Goal: Task Accomplishment & Management: Manage account settings

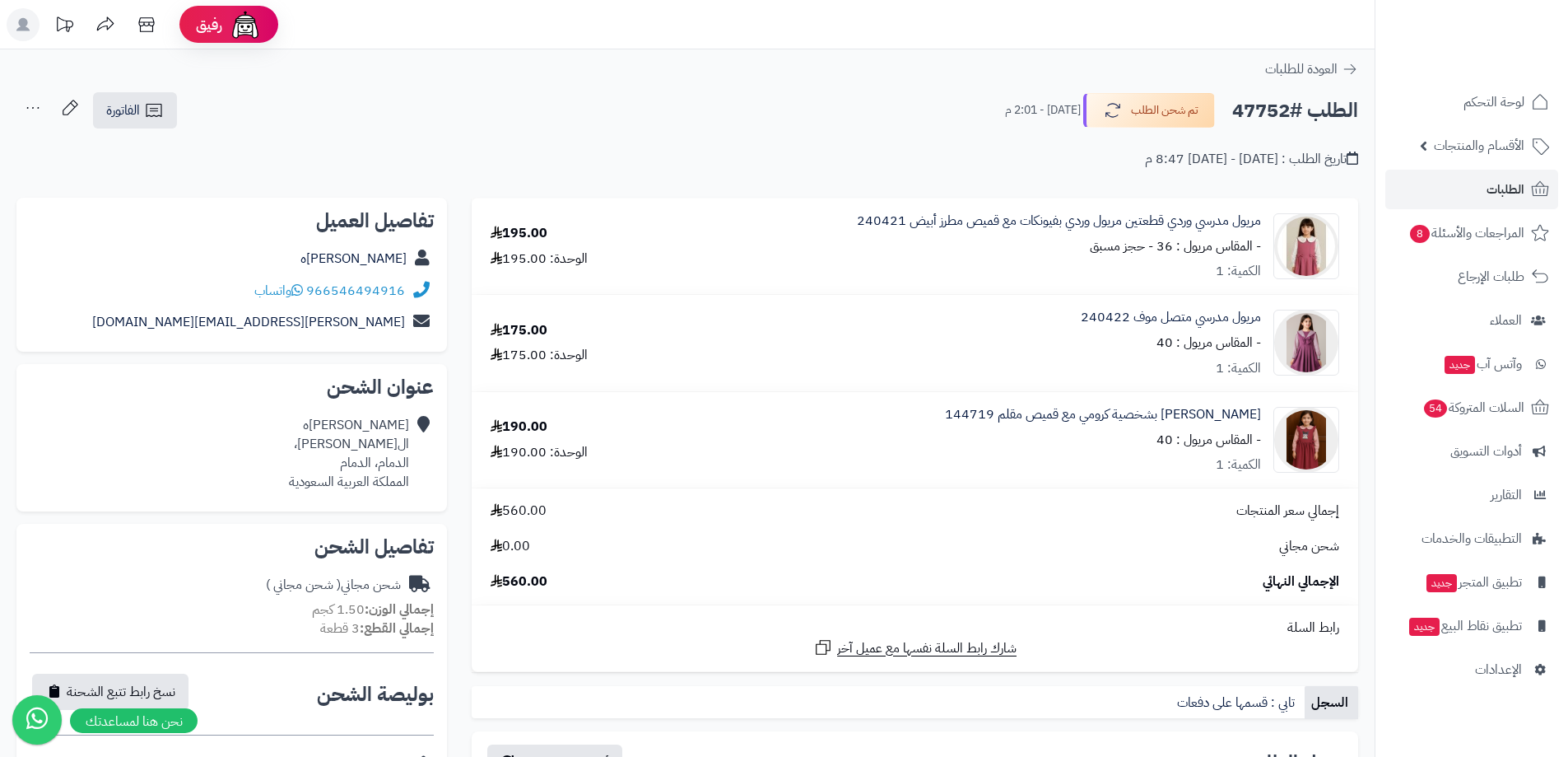
scroll to position [659, 0]
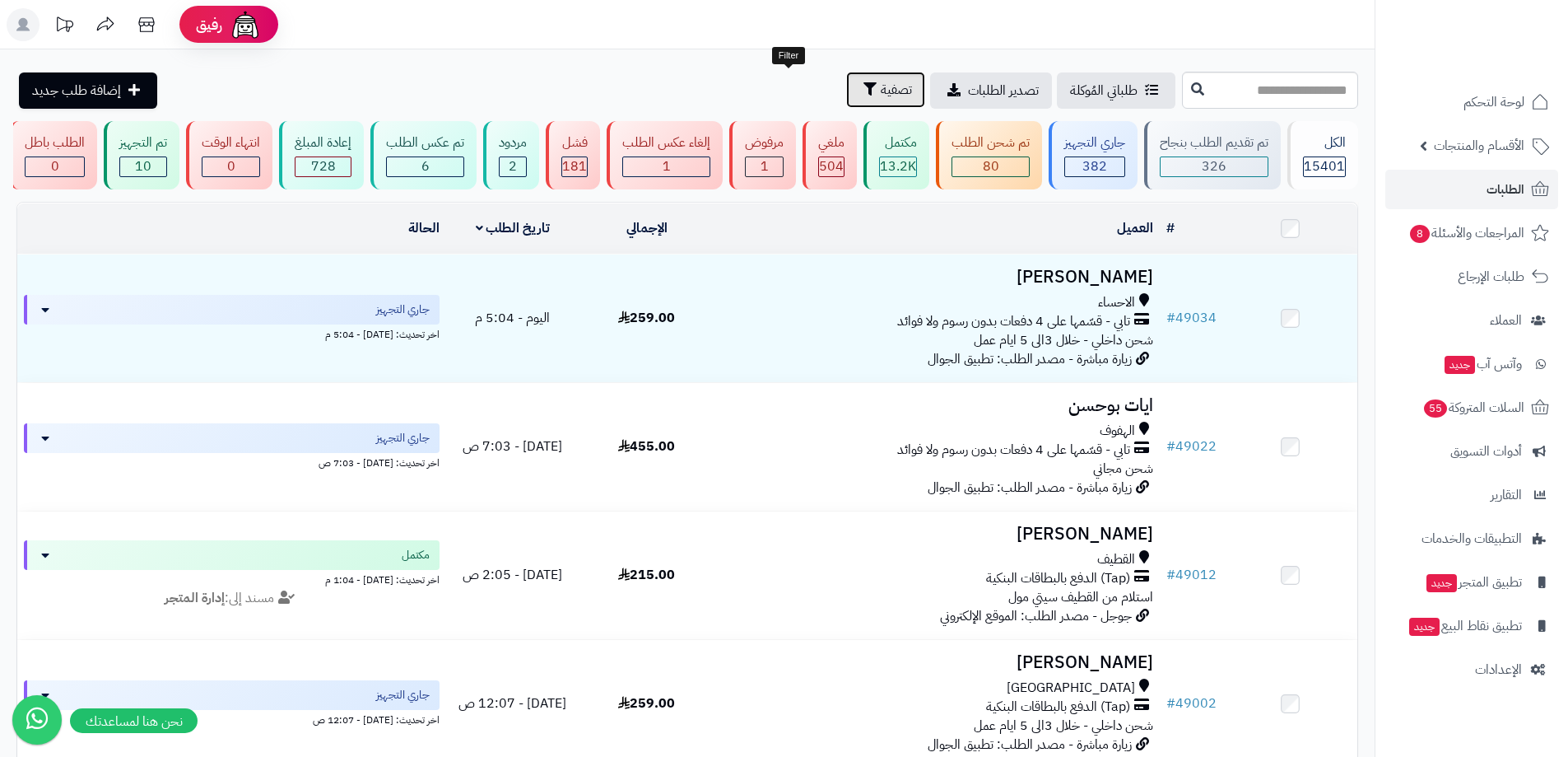
click at [846, 96] on button "تصفية" at bounding box center [886, 90] width 79 height 36
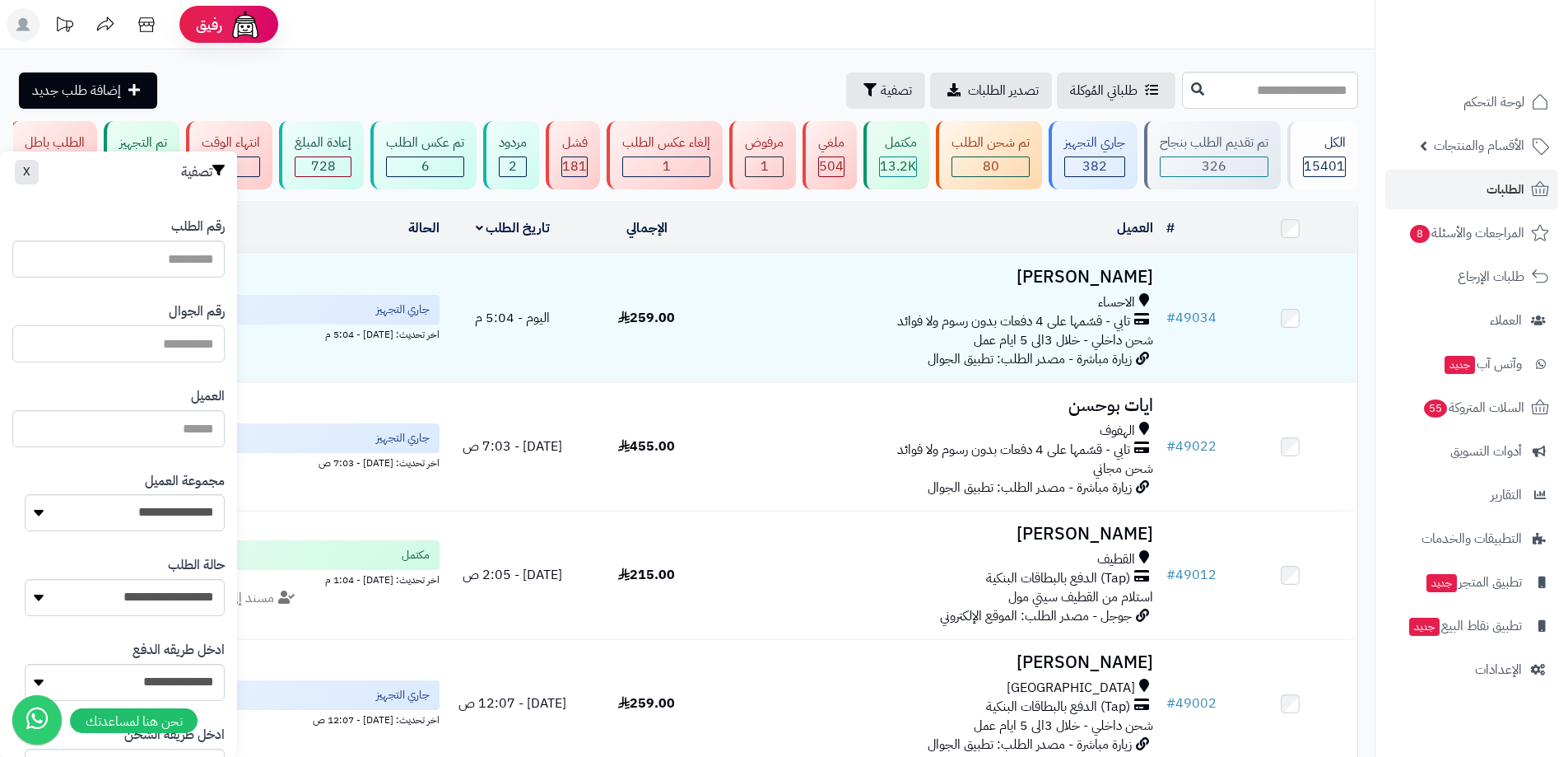
click at [138, 349] on input "text" at bounding box center [118, 343] width 212 height 37
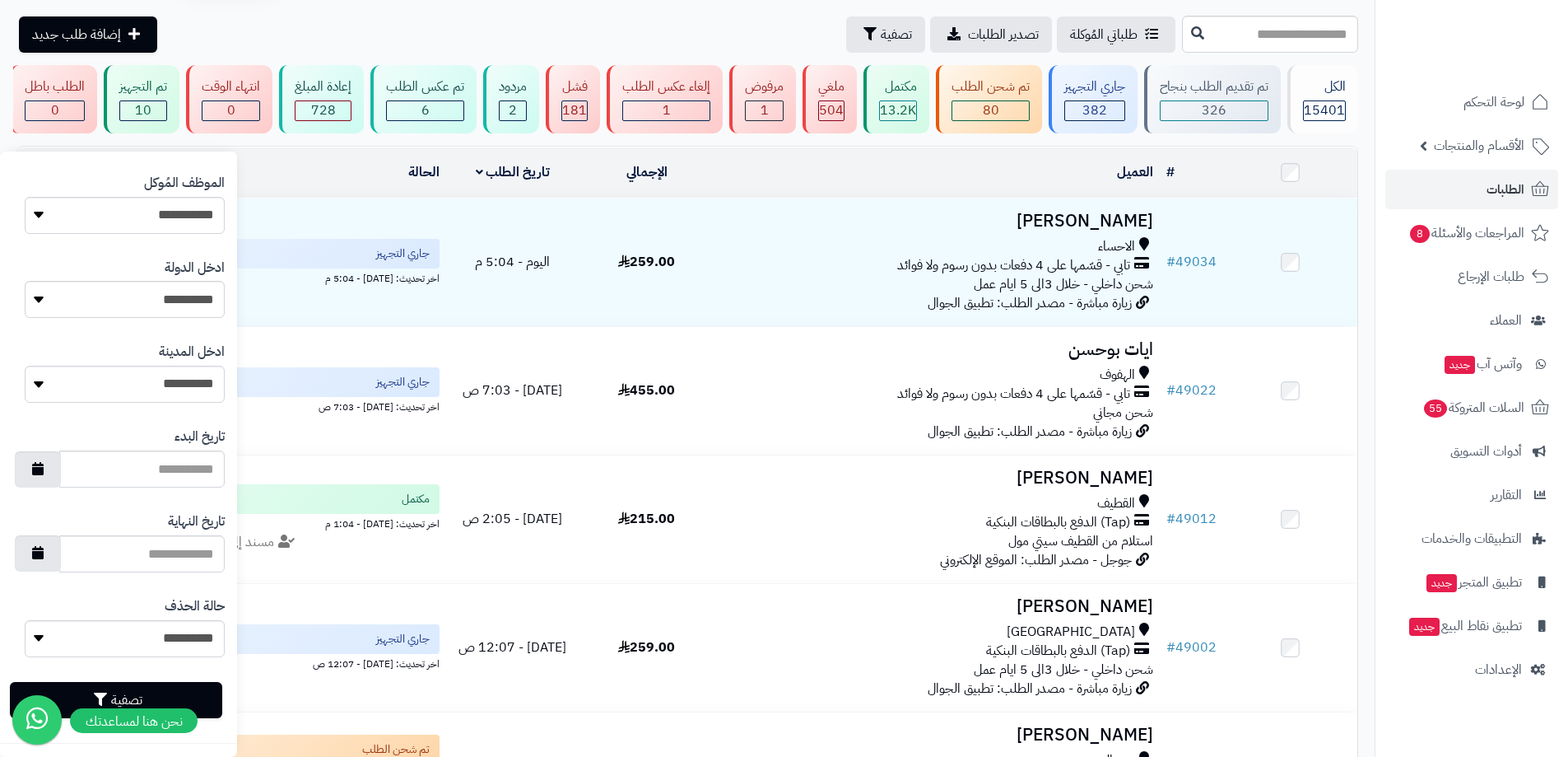
scroll to position [82, 0]
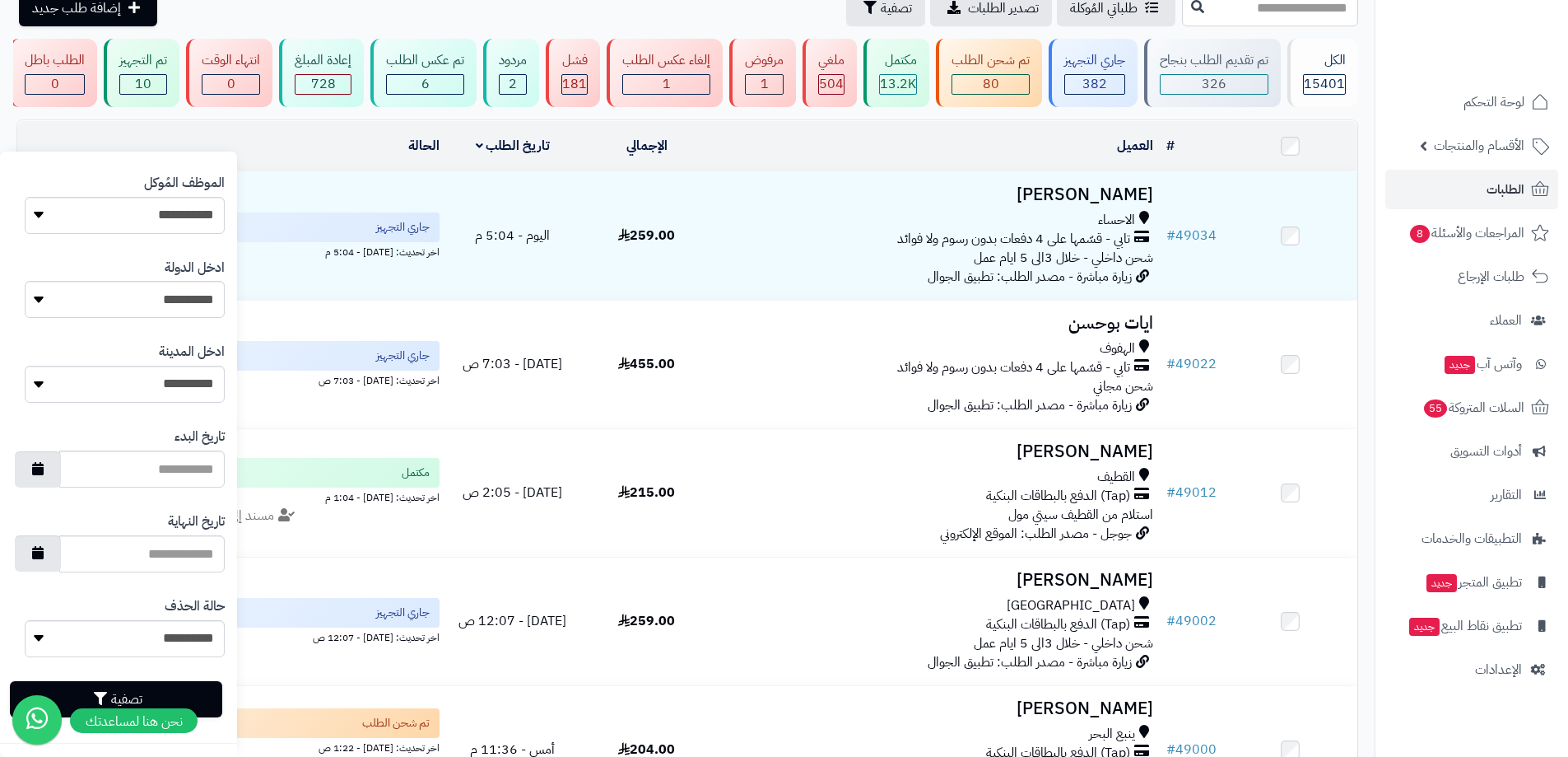
type input "**********"
click at [218, 707] on button "تصفية" at bounding box center [116, 699] width 212 height 36
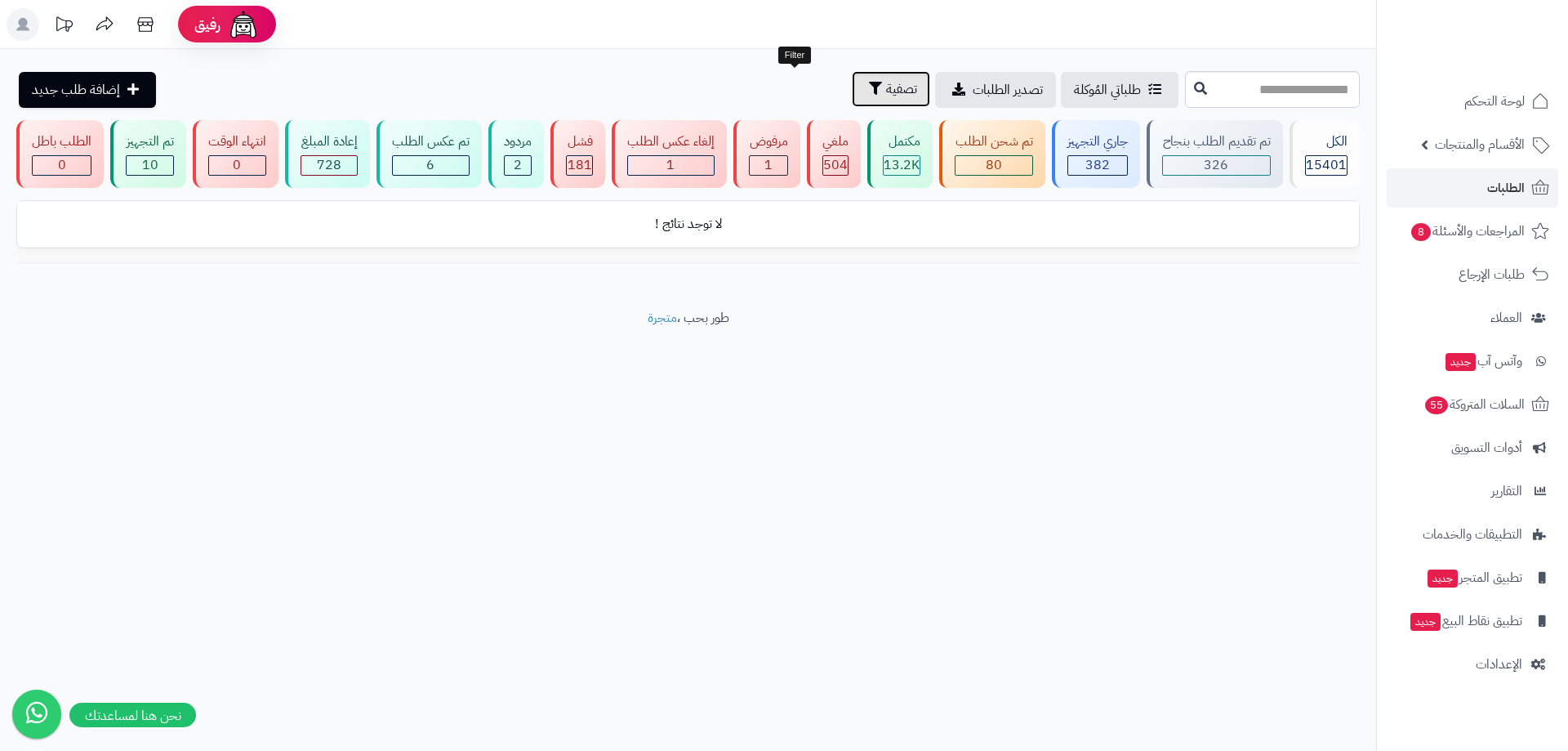
click at [886, 90] on span "تصفية" at bounding box center [902, 89] width 31 height 19
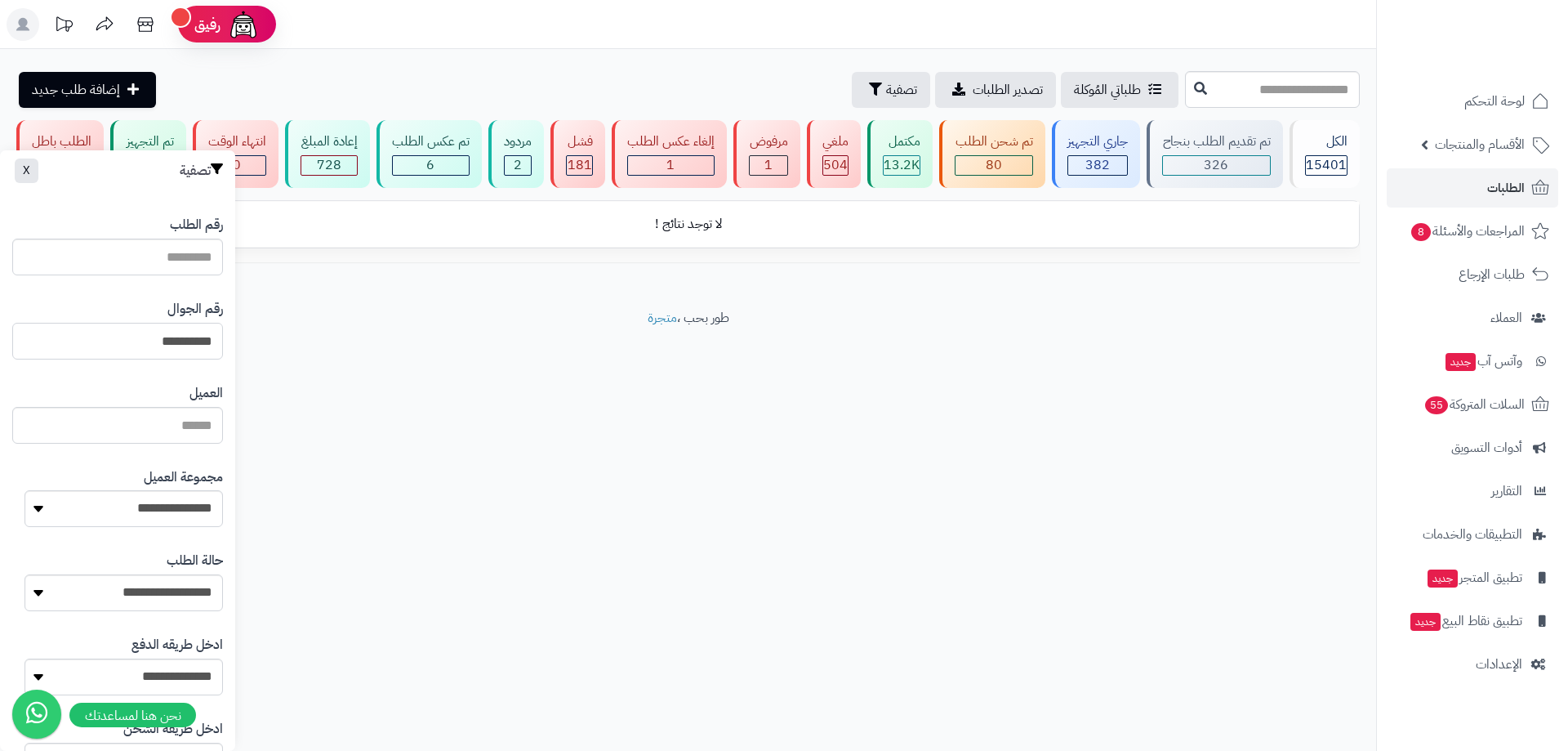
click at [183, 346] on input "**********" at bounding box center [117, 340] width 211 height 36
type input "**********"
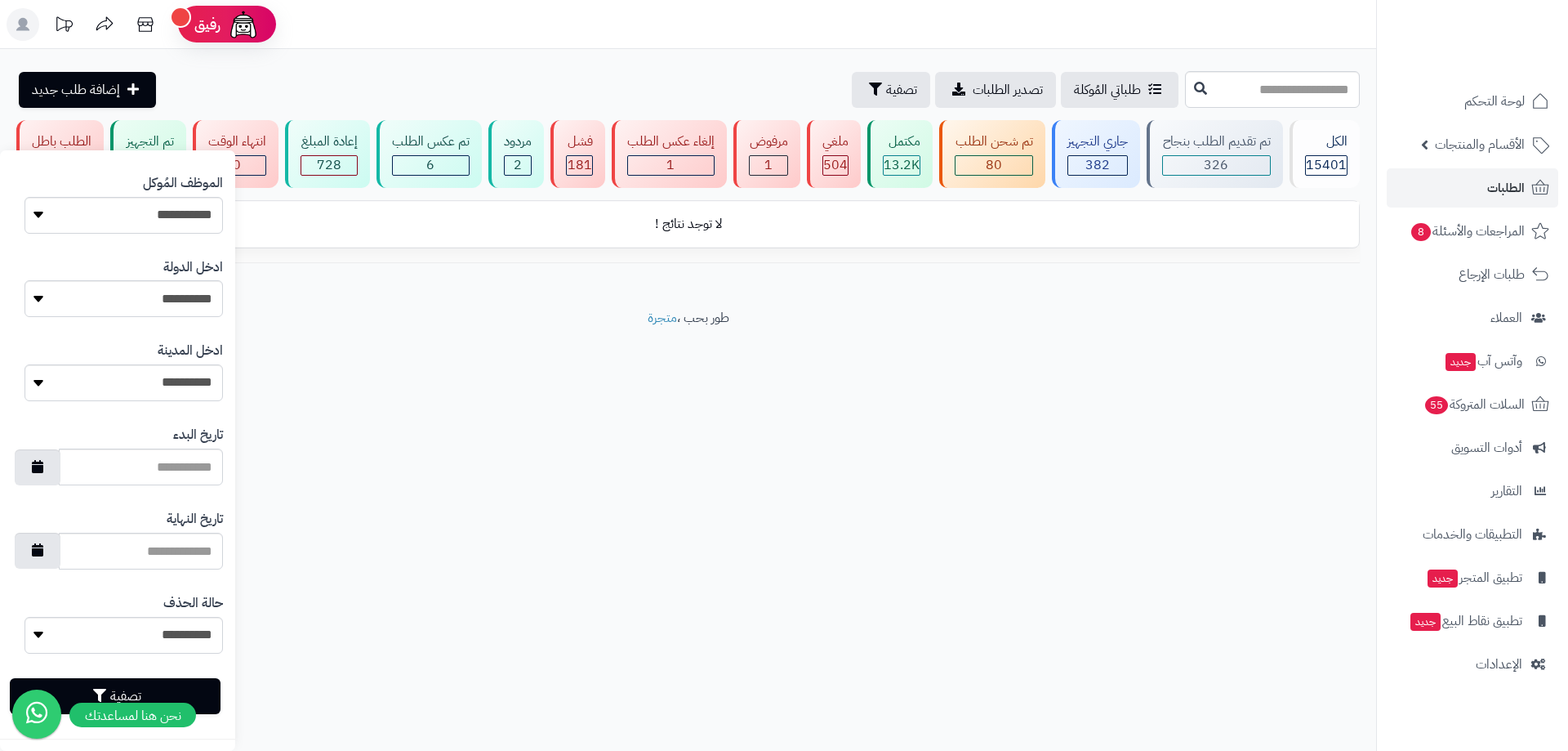
scroll to position [715, 0]
click at [157, 688] on button "تصفية" at bounding box center [115, 693] width 211 height 36
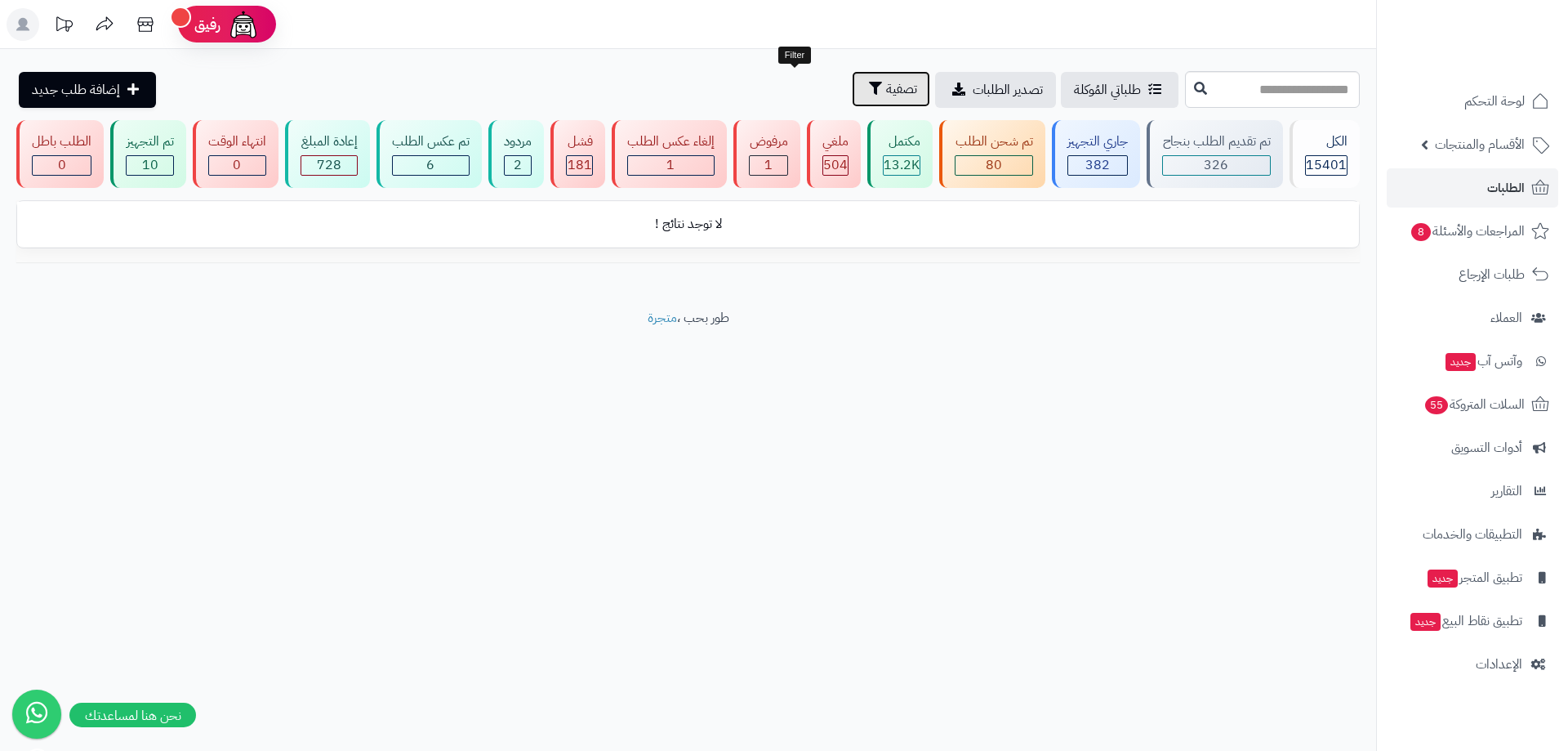
click at [886, 97] on span "تصفية" at bounding box center [902, 89] width 31 height 19
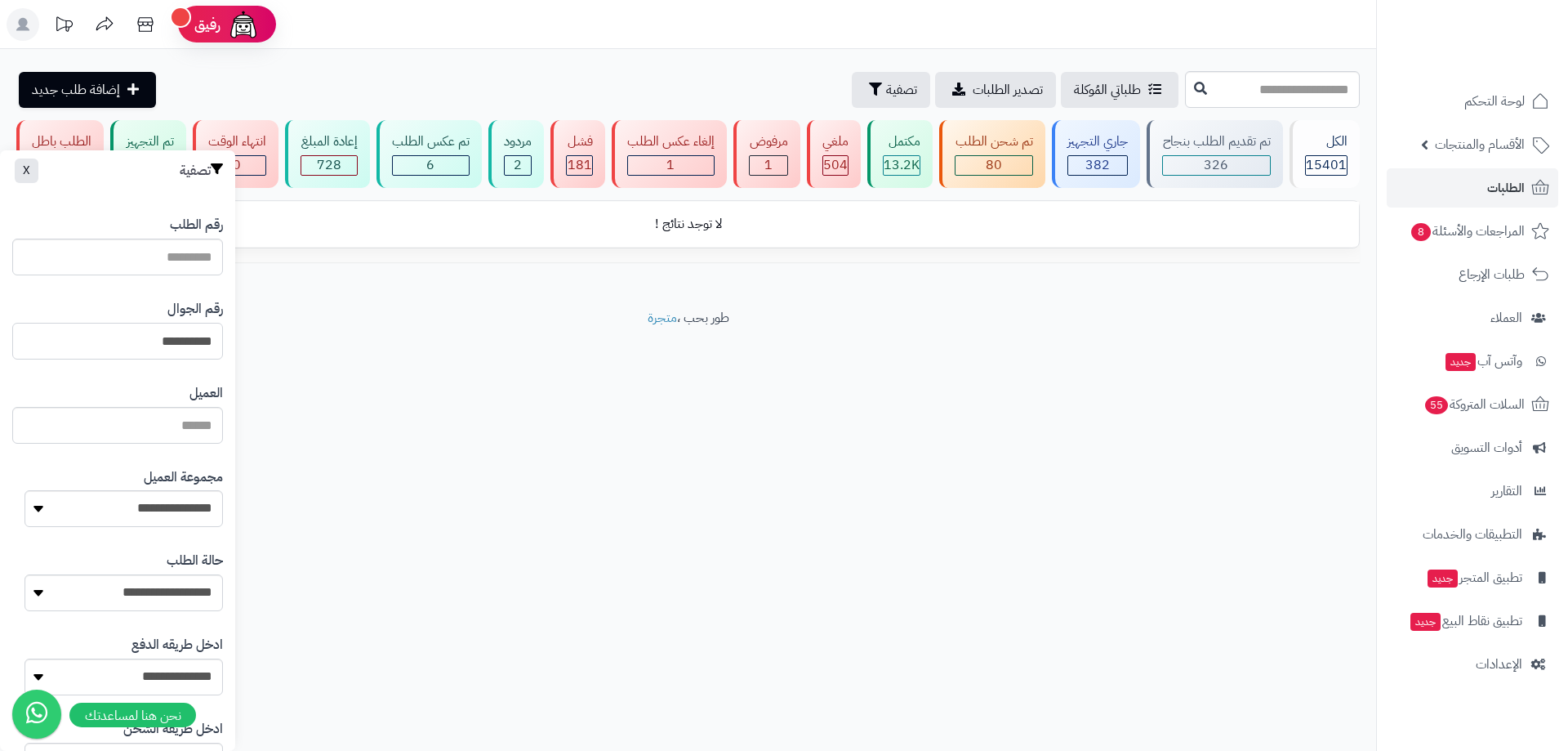
drag, startPoint x: 141, startPoint y: 345, endPoint x: 129, endPoint y: 345, distance: 12.0
click at [129, 345] on input "**********" at bounding box center [117, 340] width 211 height 36
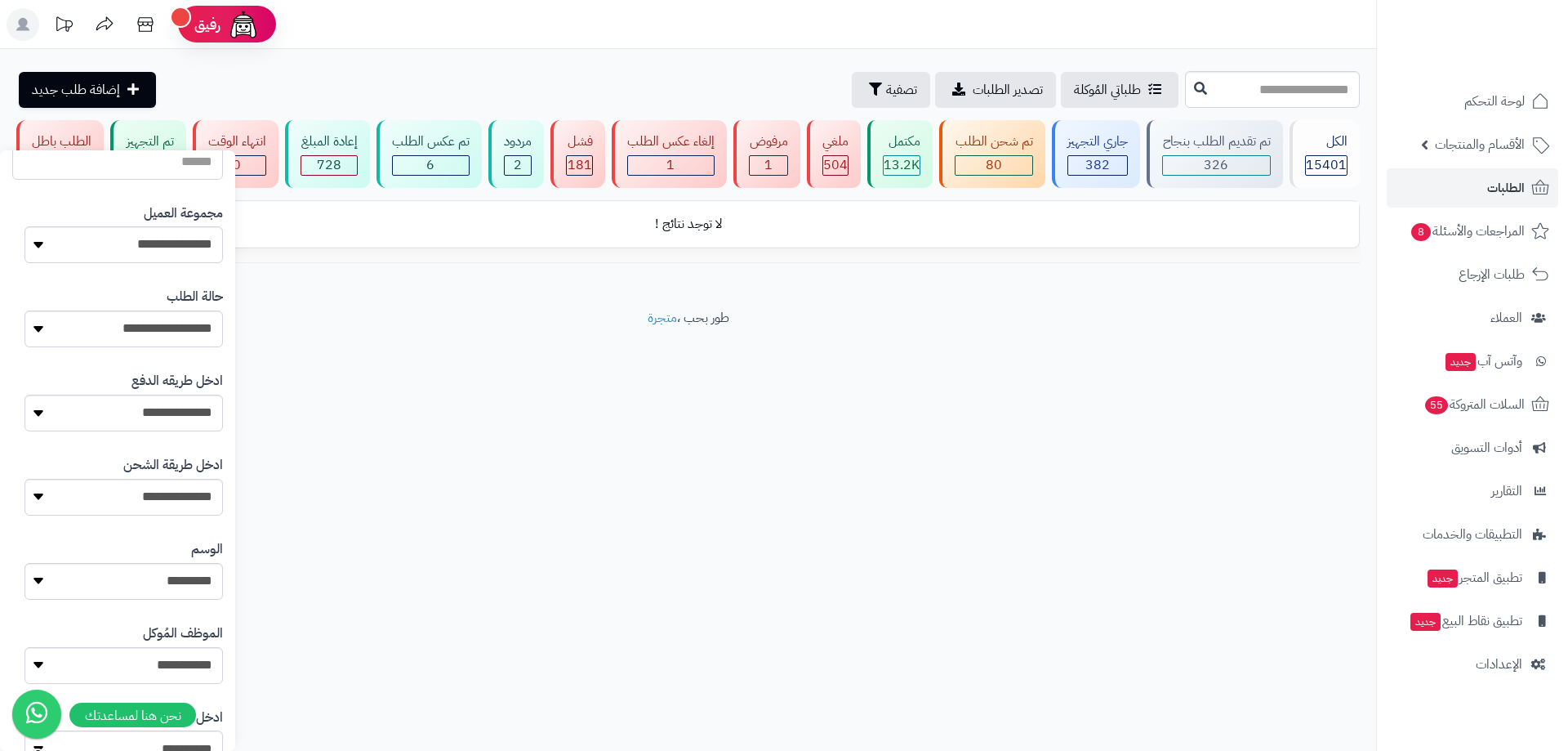
scroll to position [654, 0]
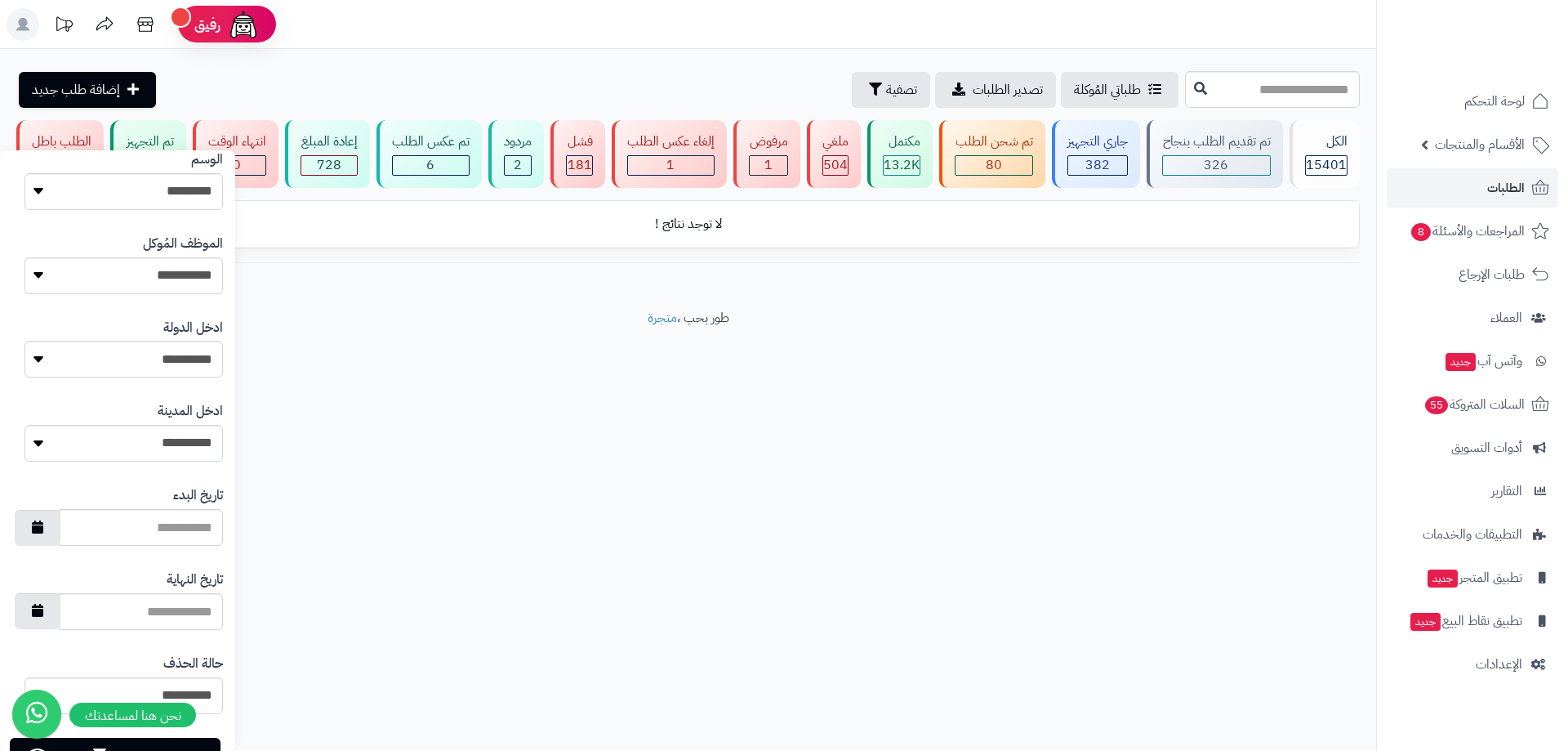
type input "*********"
click at [210, 740] on button "تصفية" at bounding box center [115, 755] width 211 height 36
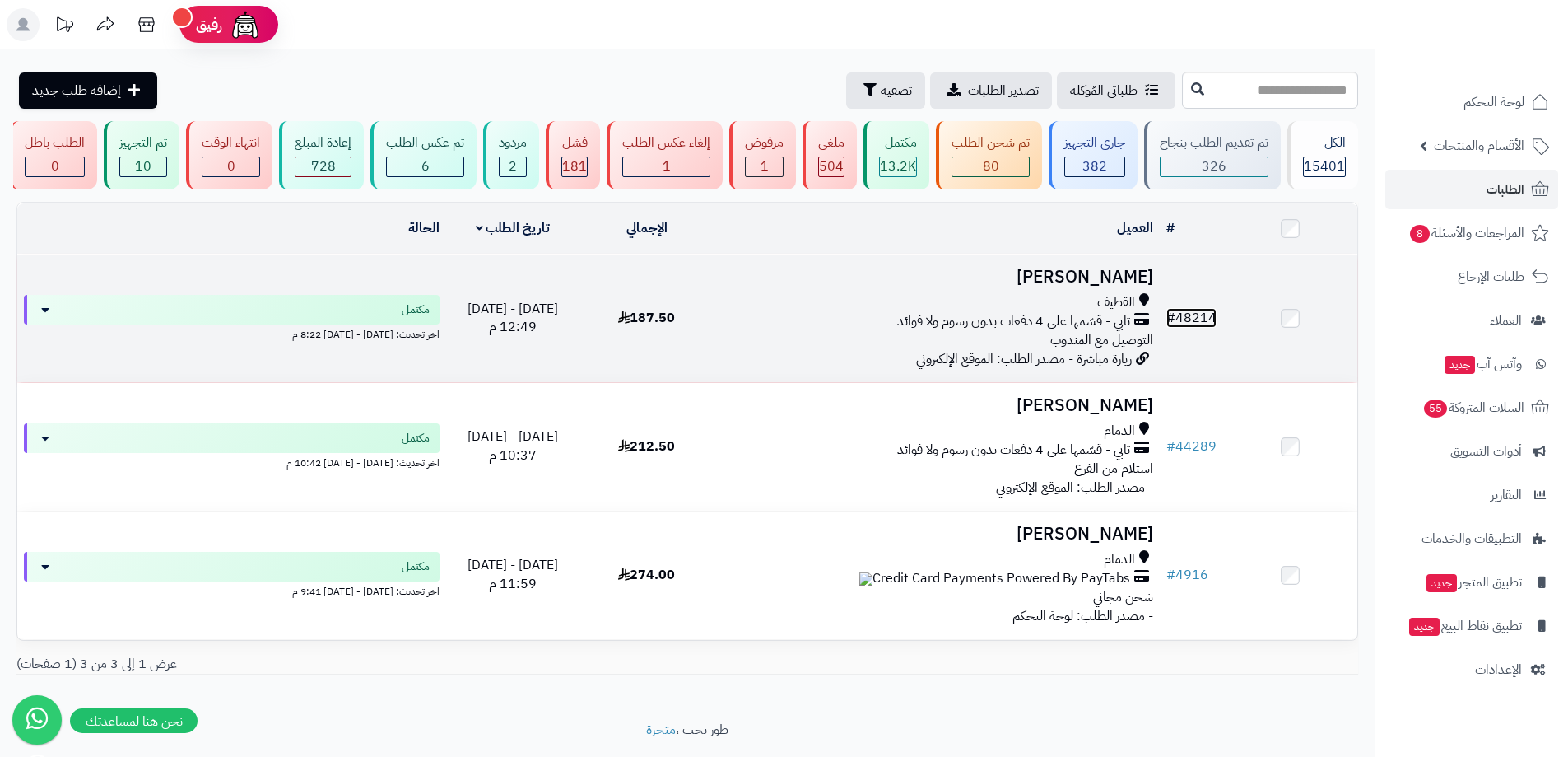
click at [1194, 317] on link "# 48214" at bounding box center [1191, 317] width 50 height 20
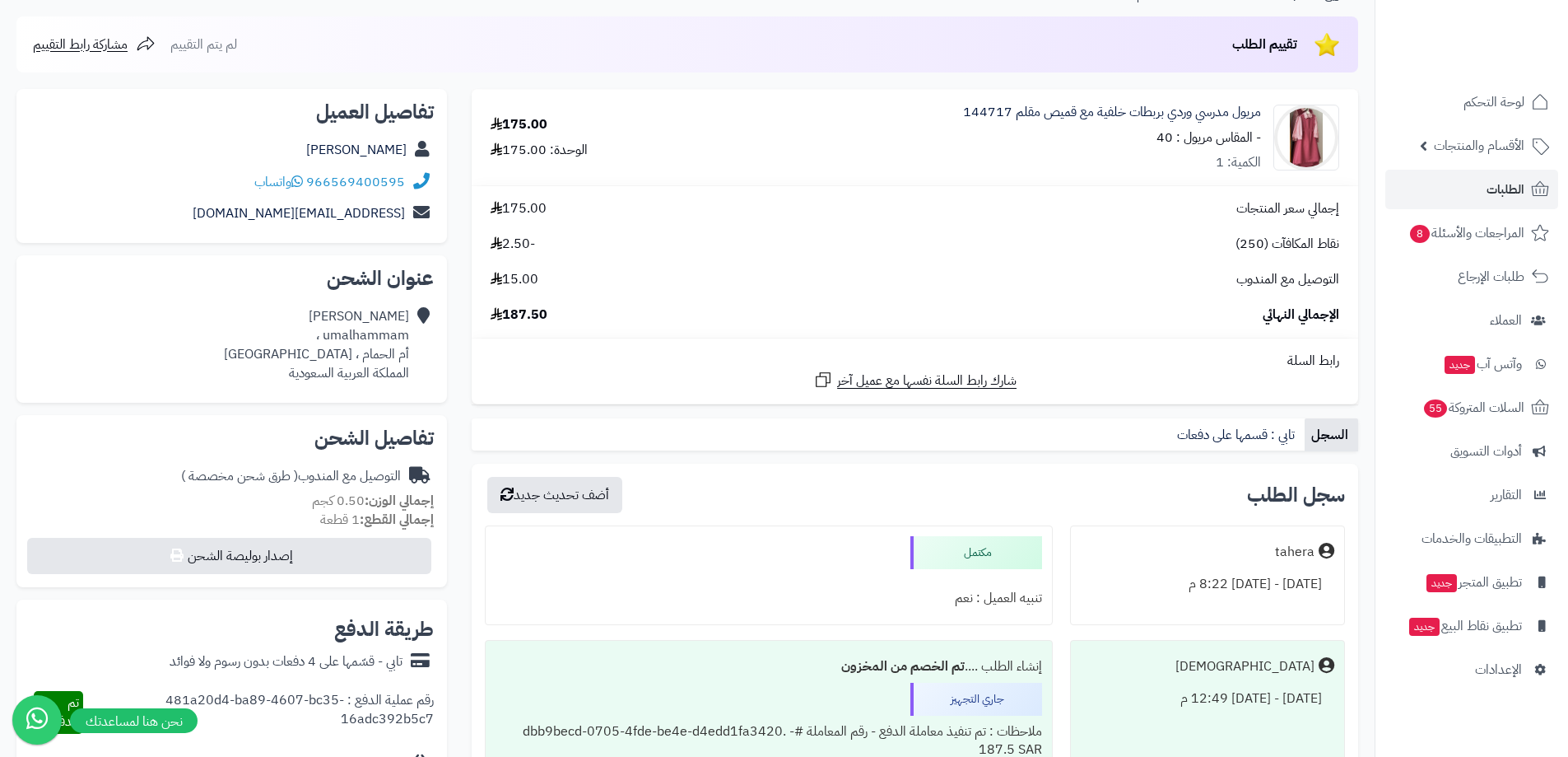
scroll to position [82, 0]
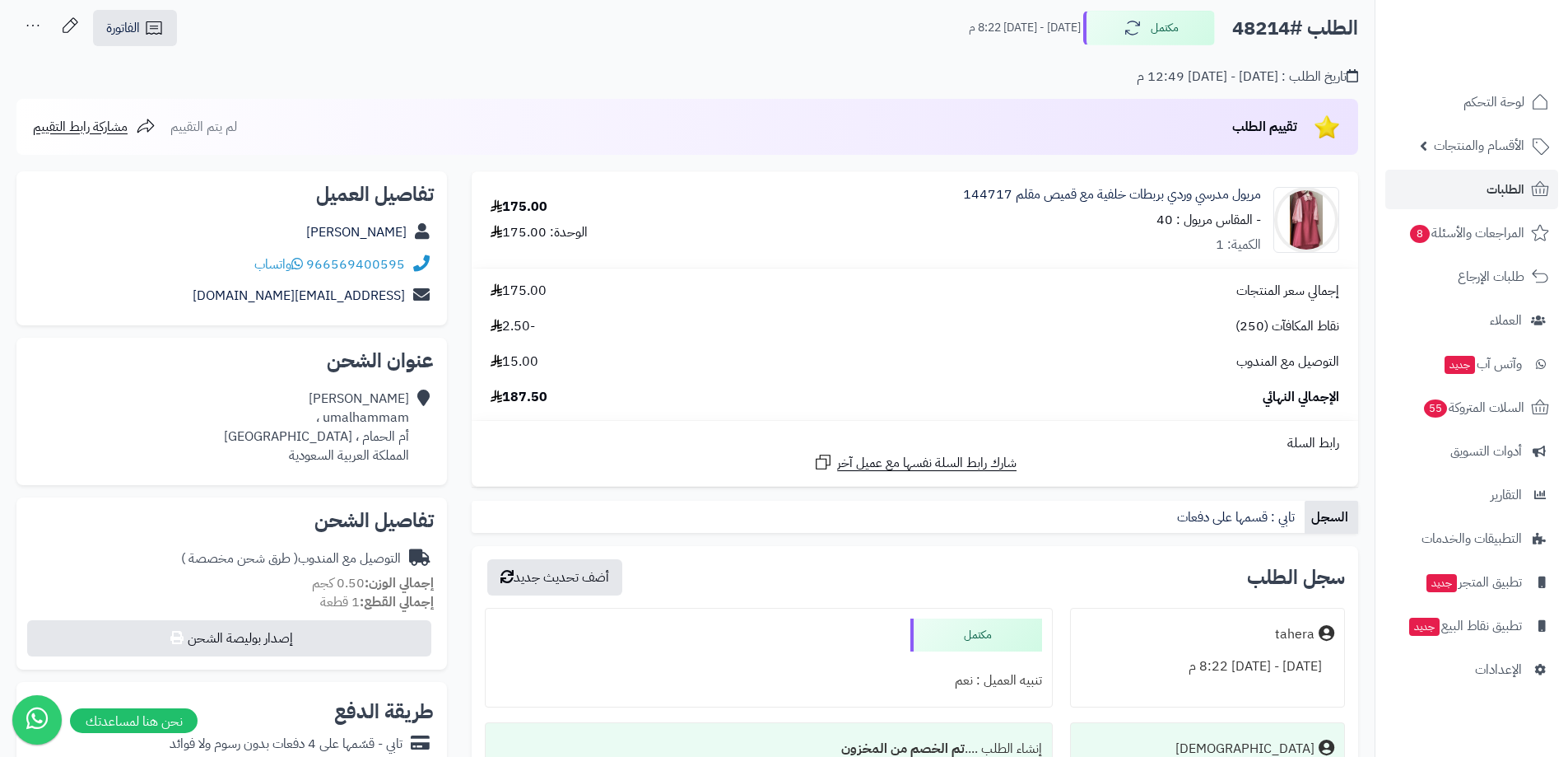
click at [1194, 319] on div "نقاط المكافآت (250) -2.50" at bounding box center [915, 326] width 874 height 19
click at [1141, 199] on link "مريول مدرسي وردي بربطات خلفية مع قميص مقلم 144717" at bounding box center [1112, 195] width 298 height 19
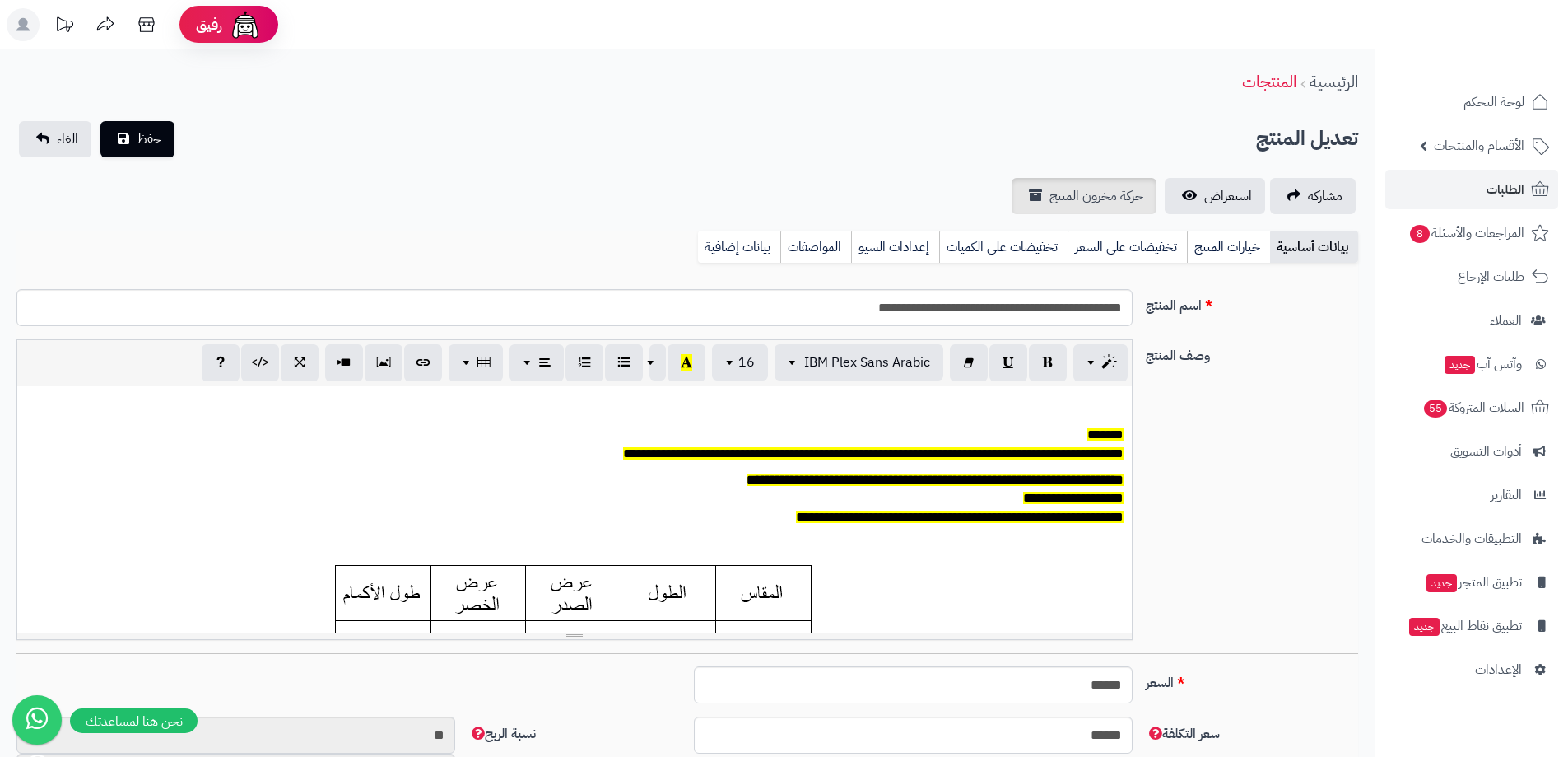
scroll to position [0, 12]
click at [1110, 191] on span "حركة مخزون المنتج" at bounding box center [1096, 195] width 94 height 20
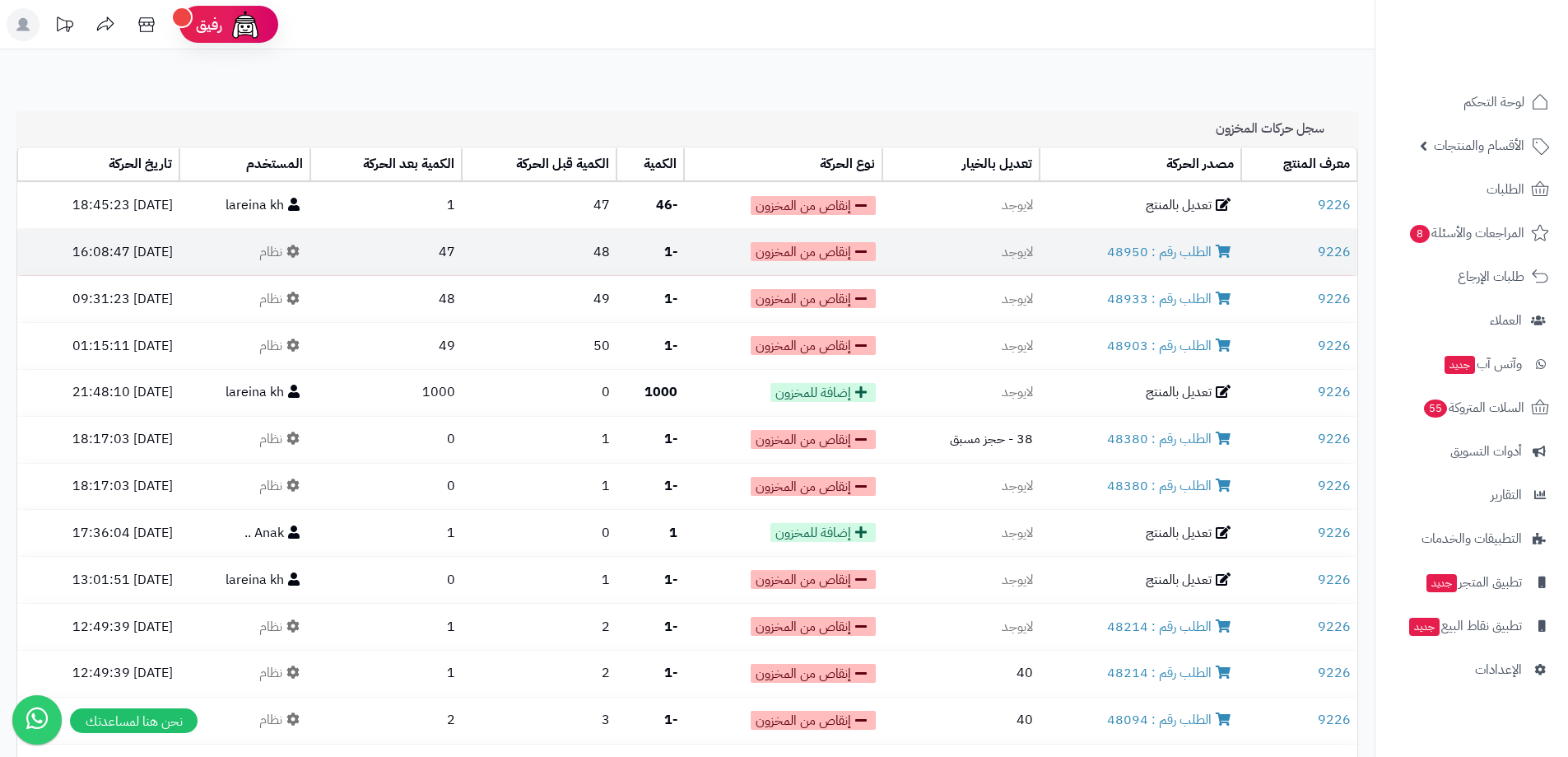
click at [1162, 262] on td "الطلب رقم : 48950" at bounding box center [1140, 252] width 200 height 46
click at [1162, 246] on link "الطلب رقم : 48950" at bounding box center [1171, 252] width 128 height 20
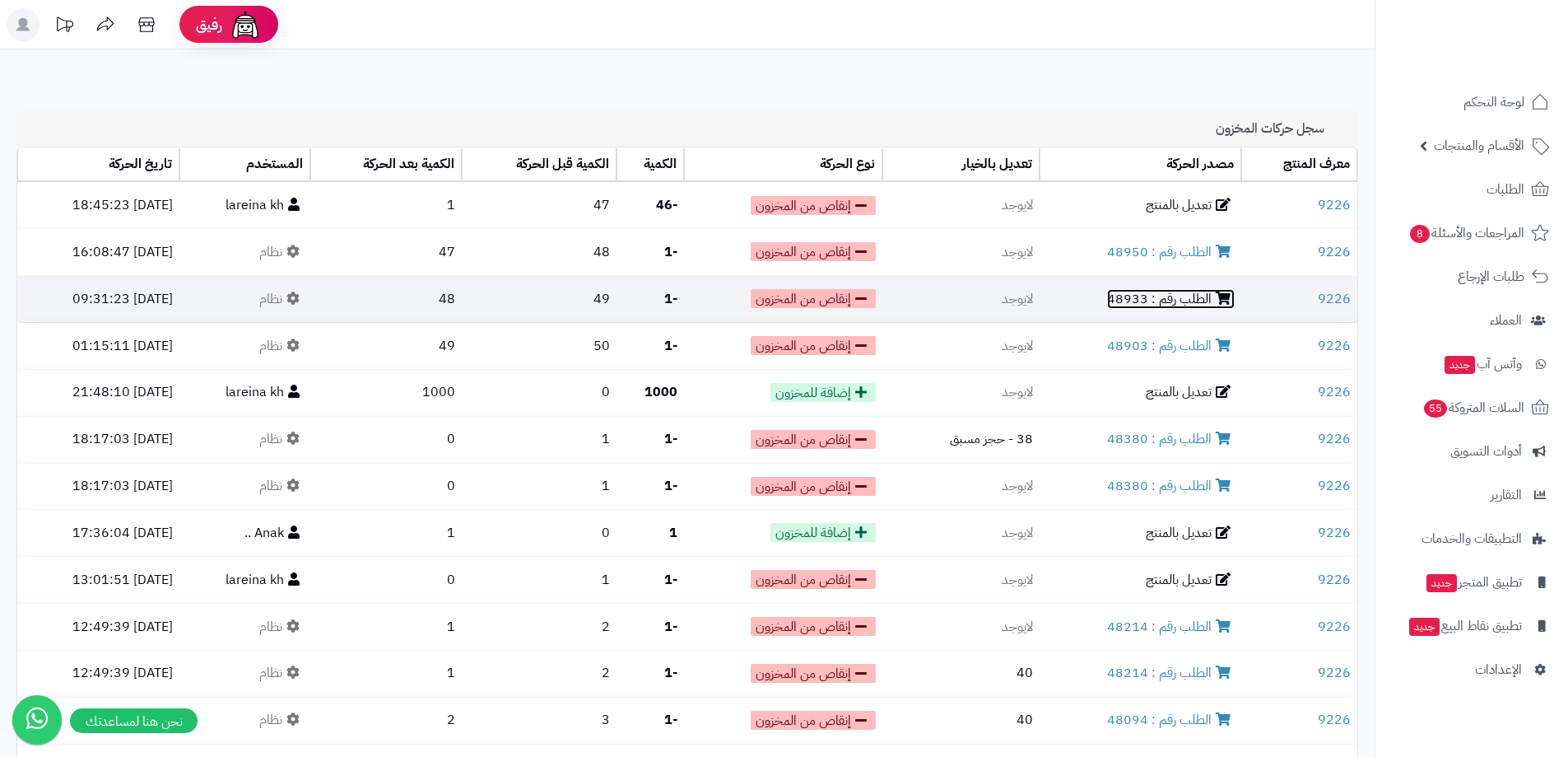
click at [1187, 306] on link "الطلب رقم : 48933" at bounding box center [1171, 299] width 128 height 20
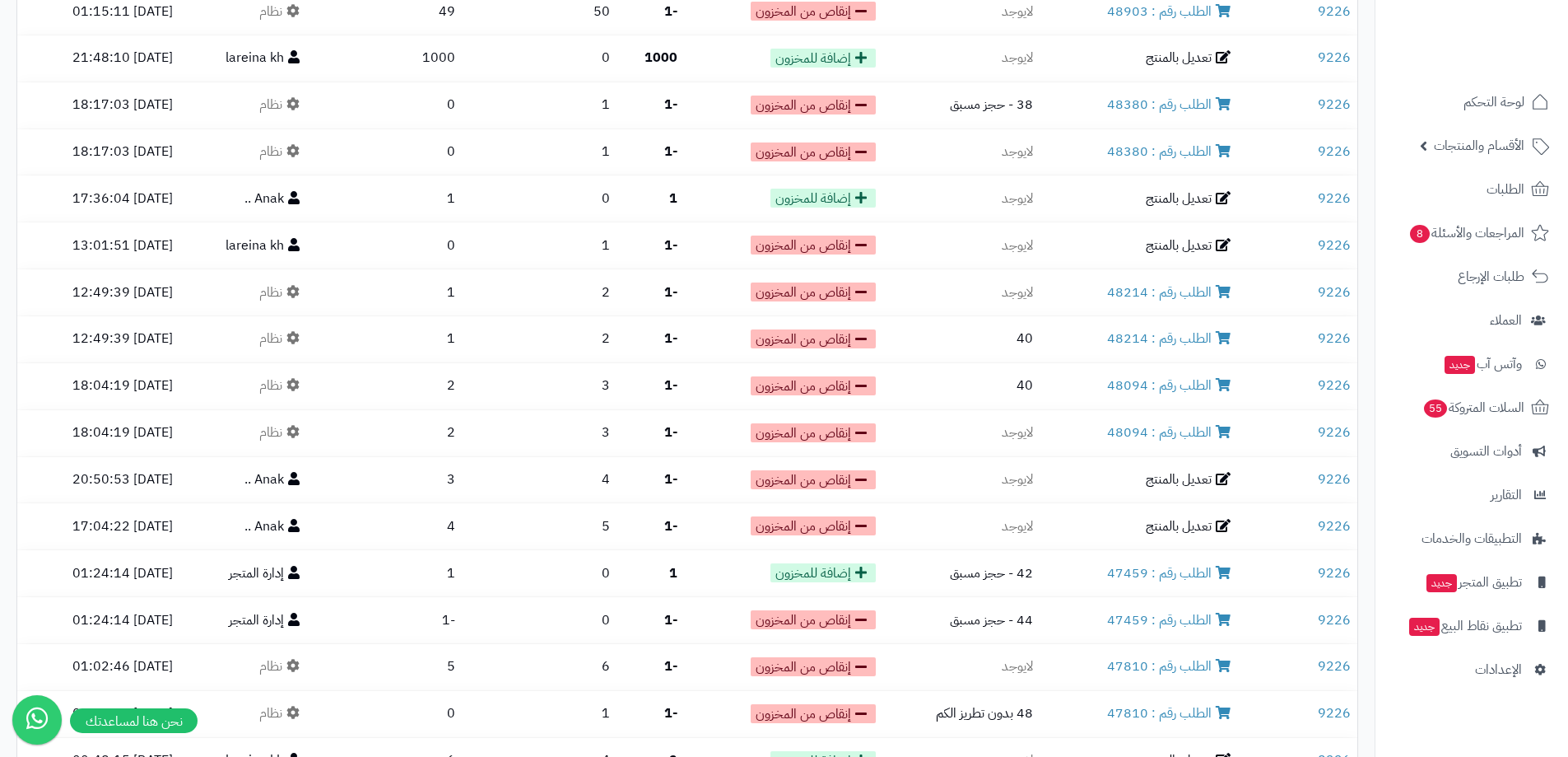
scroll to position [541, 0]
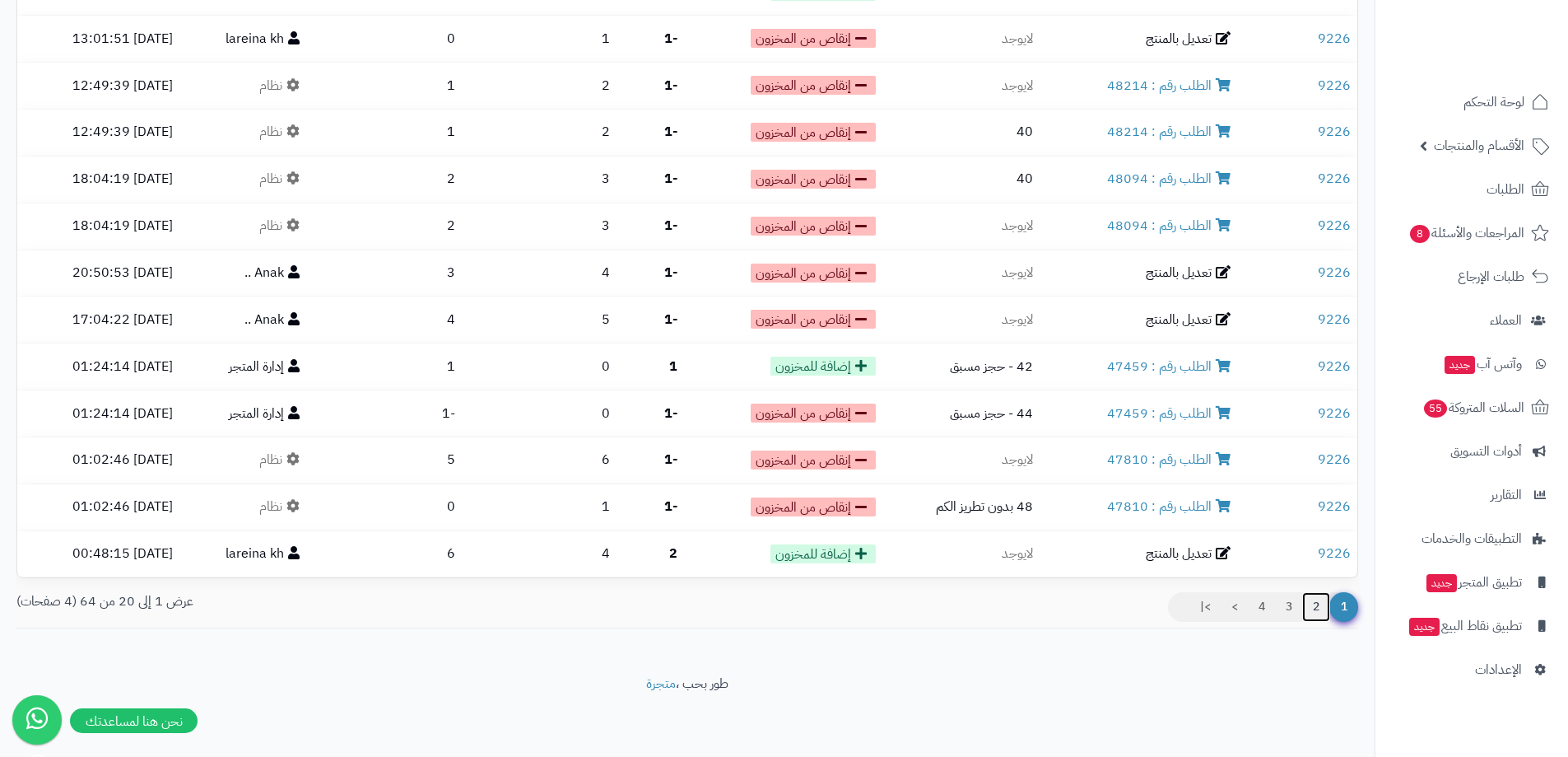
click at [1307, 599] on link "2" at bounding box center [1315, 607] width 28 height 30
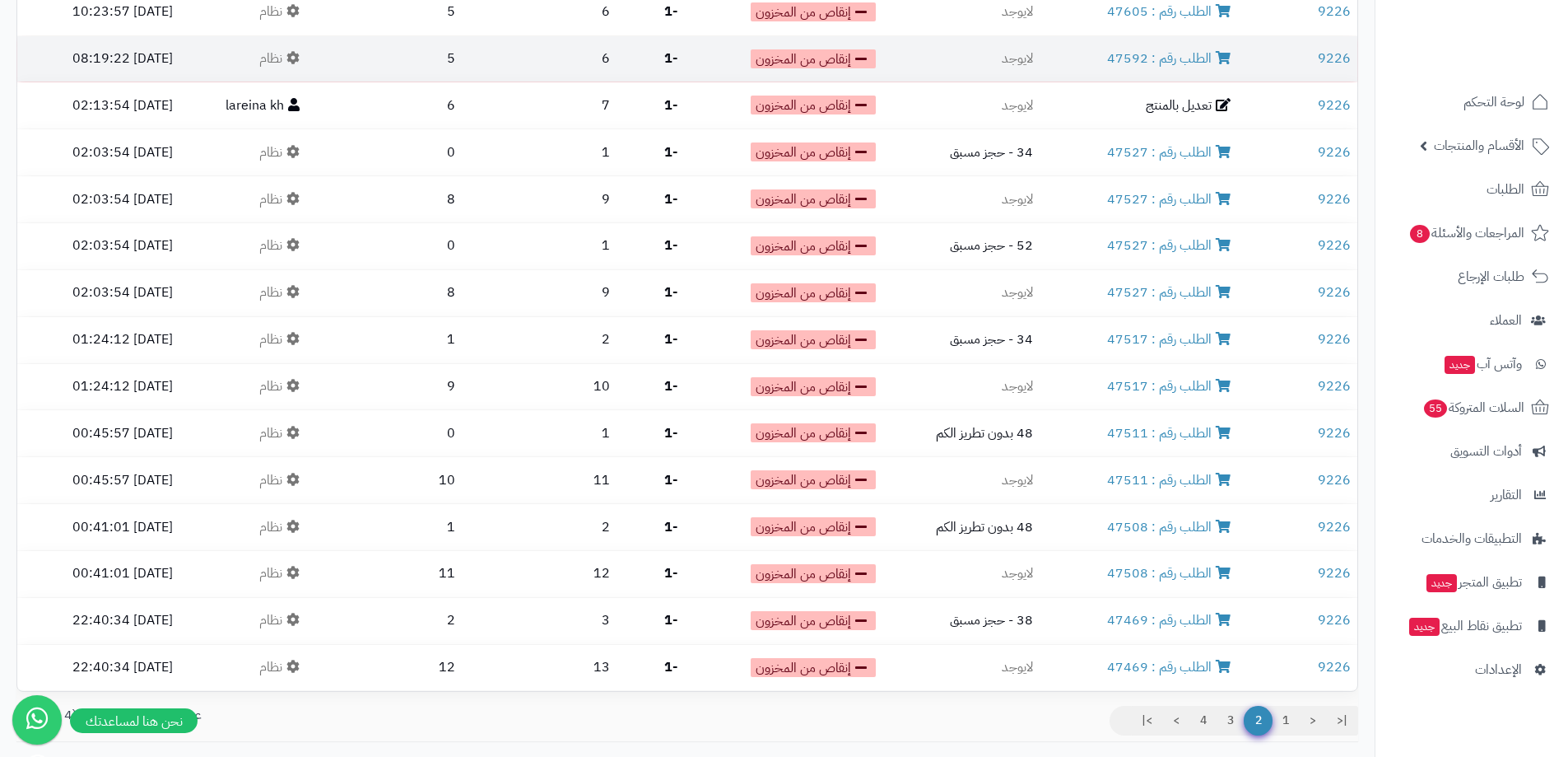
scroll to position [541, 0]
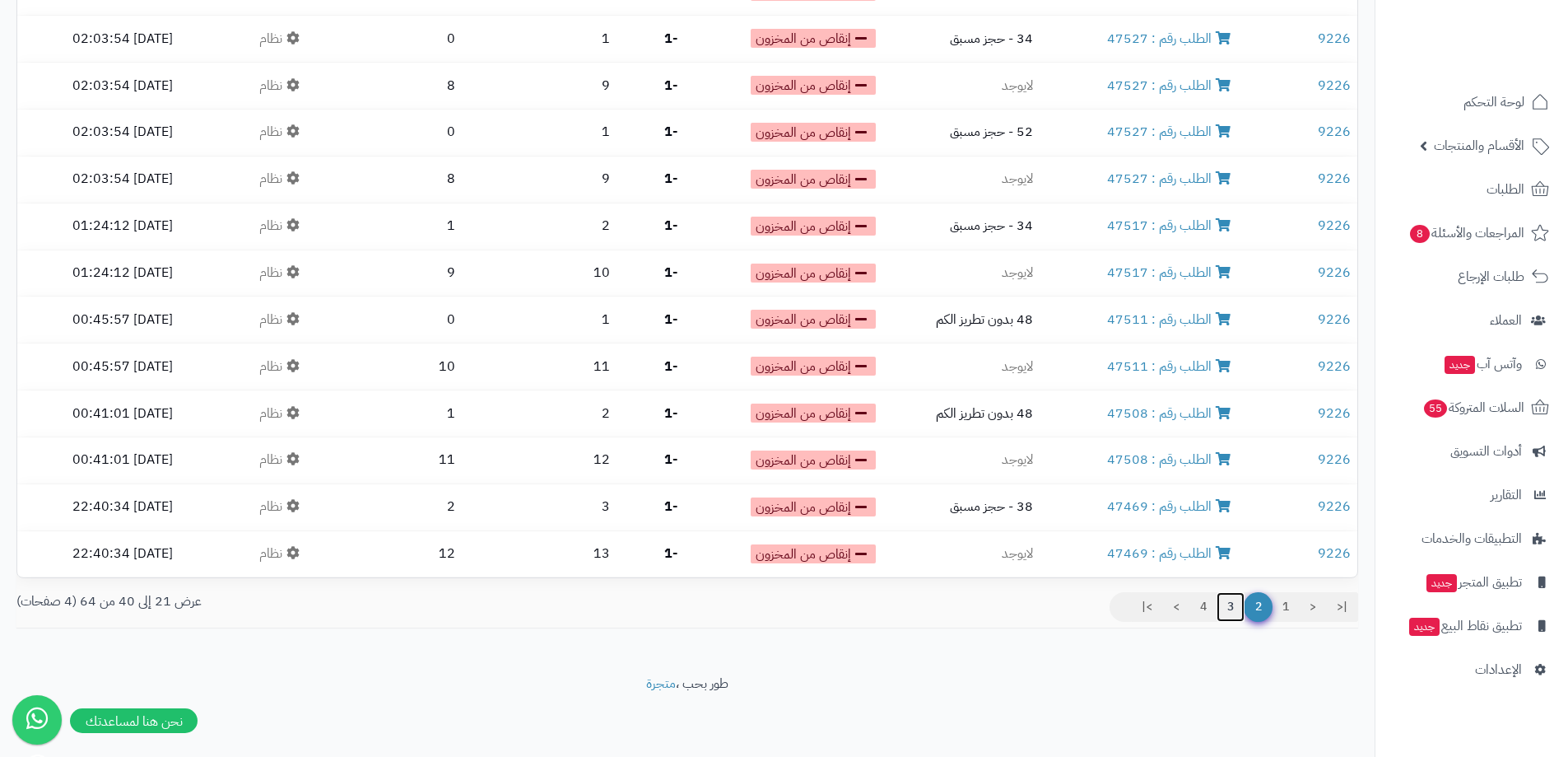
click at [1228, 613] on link "3" at bounding box center [1230, 607] width 28 height 30
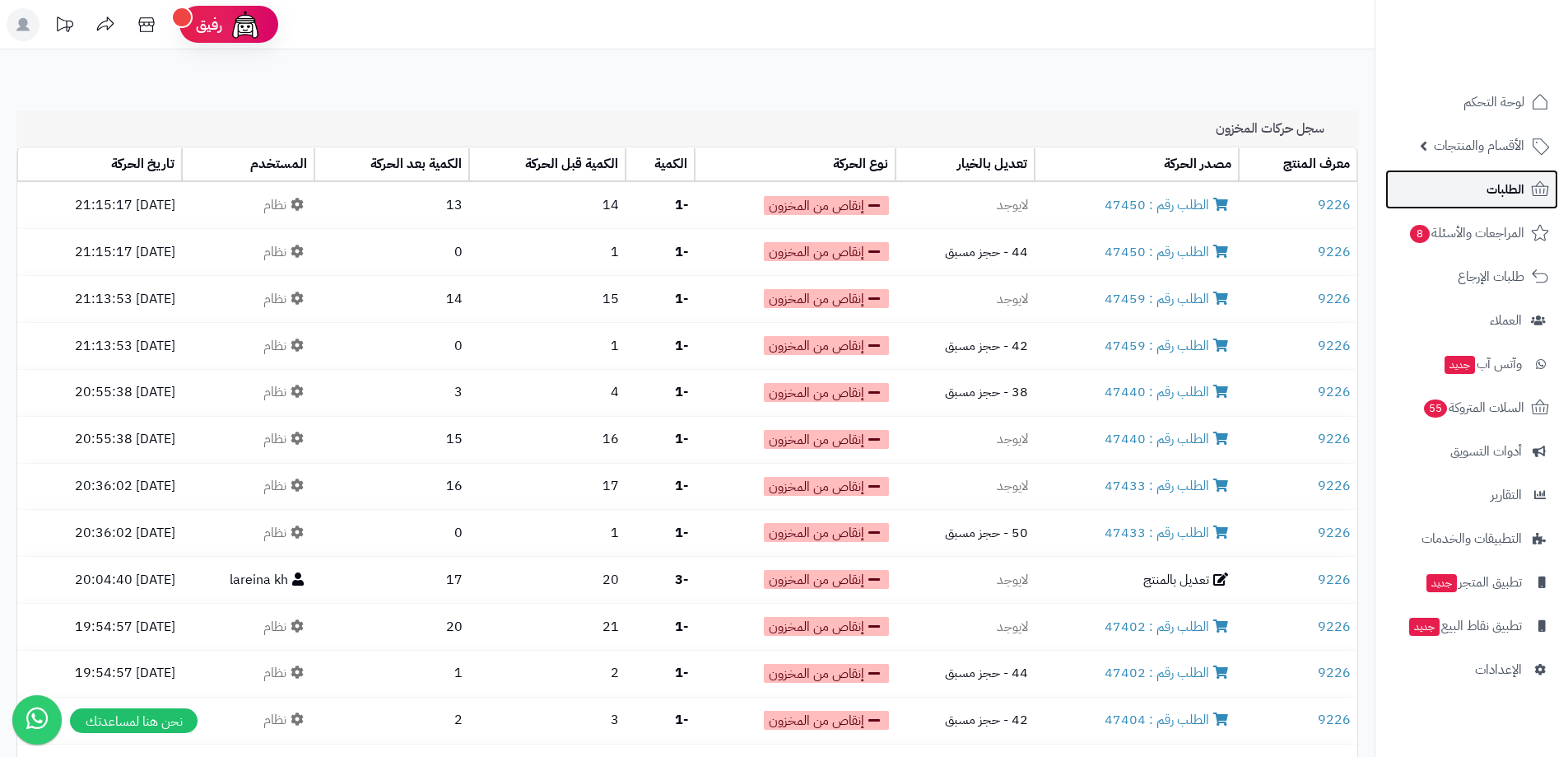
click at [1467, 199] on link "الطلبات" at bounding box center [1472, 189] width 173 height 39
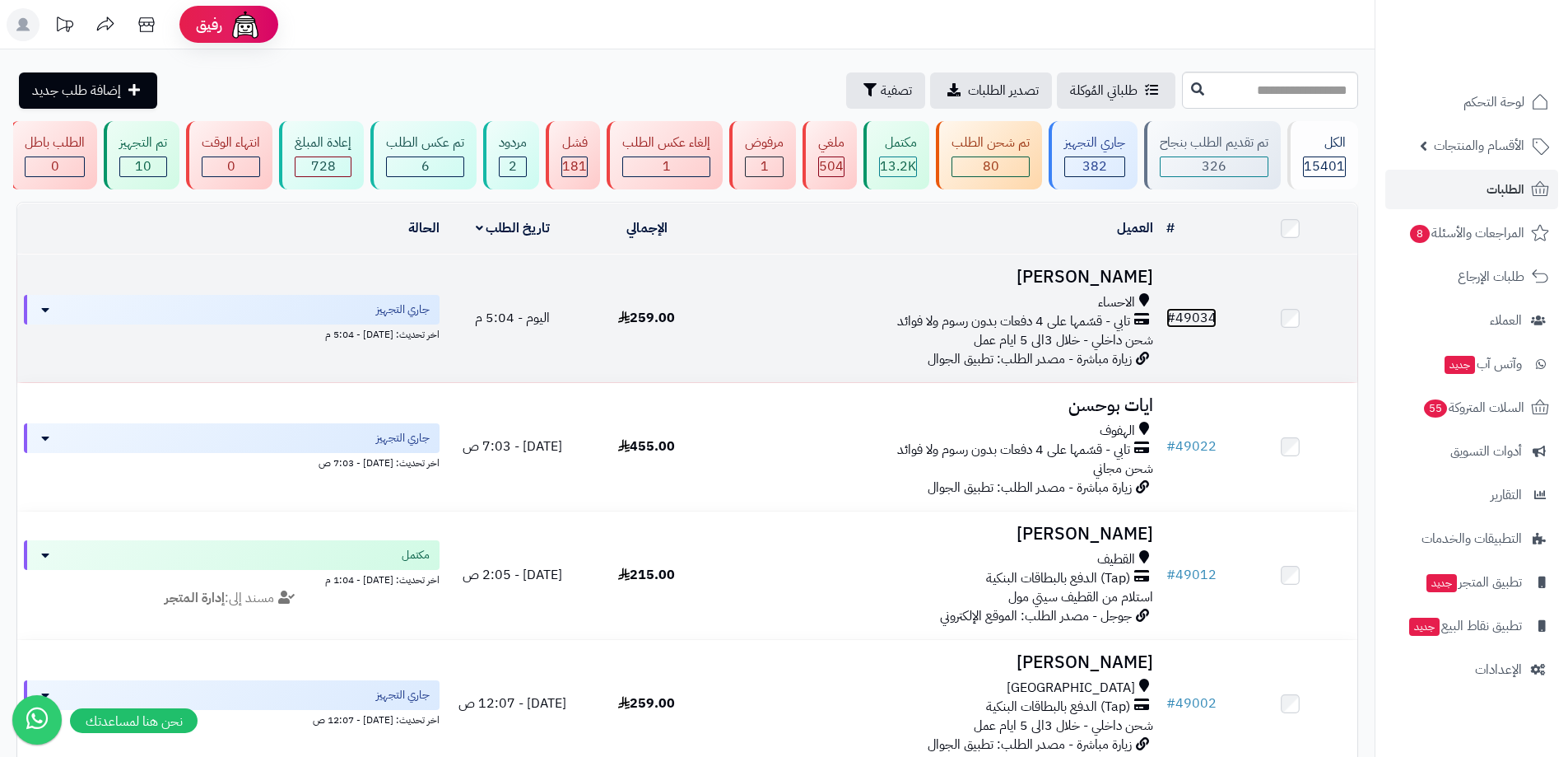
click at [1193, 308] on link "# 49034" at bounding box center [1191, 317] width 50 height 20
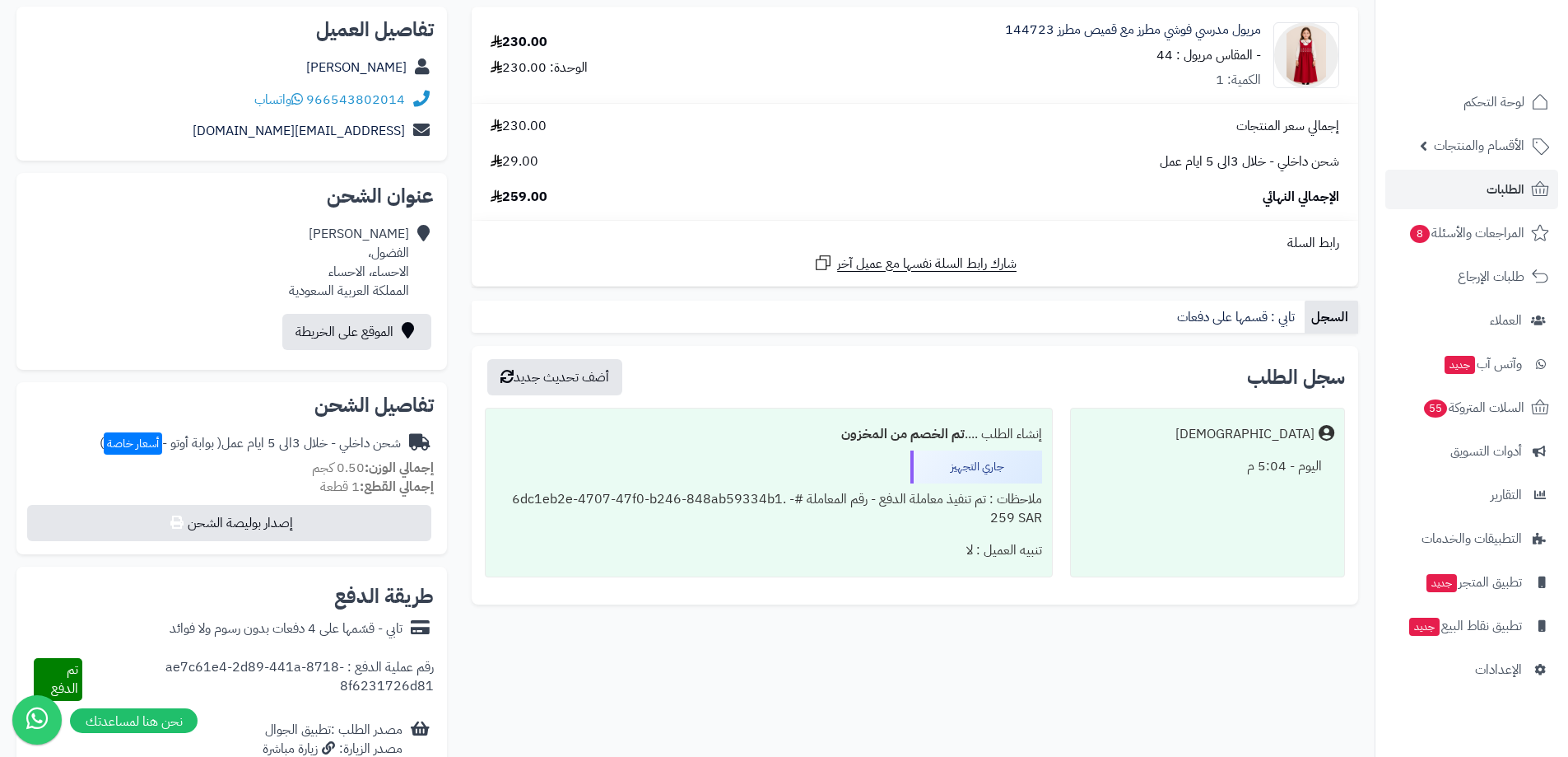
scroll to position [329, 0]
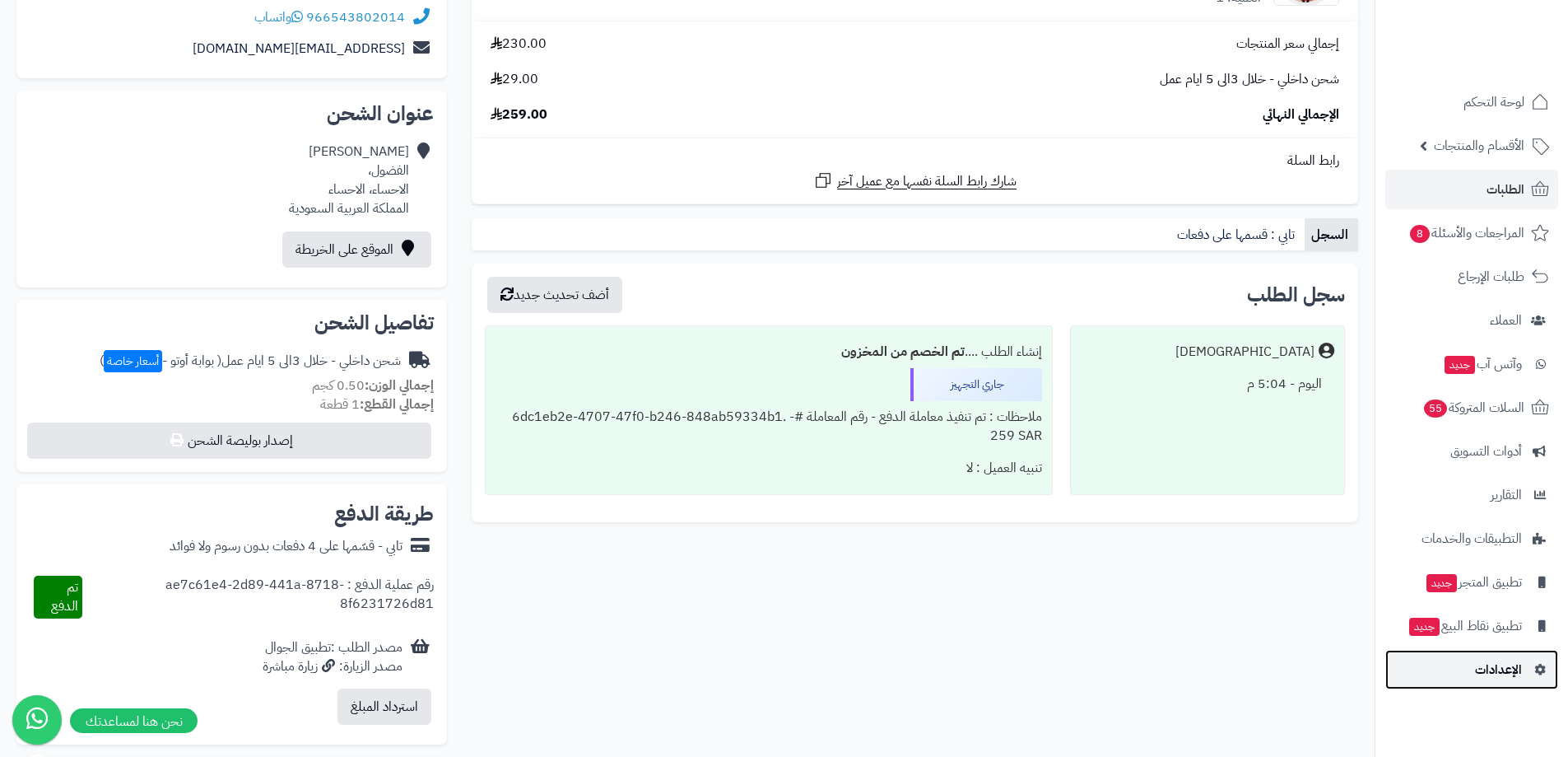
click at [1468, 673] on link "الإعدادات" at bounding box center [1472, 669] width 173 height 39
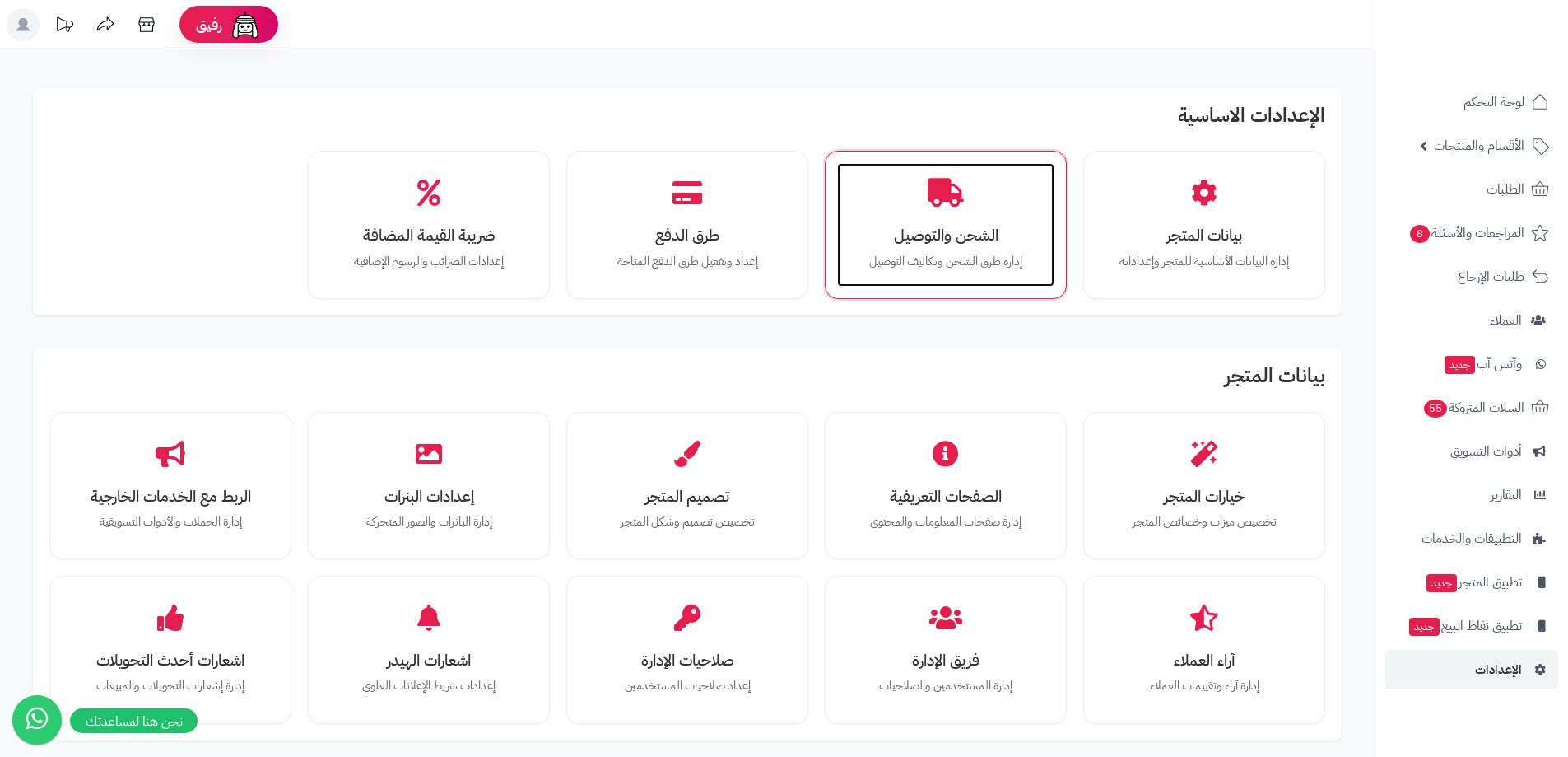
click at [919, 235] on h3 "الشحن والتوصيل" at bounding box center [945, 235] width 184 height 17
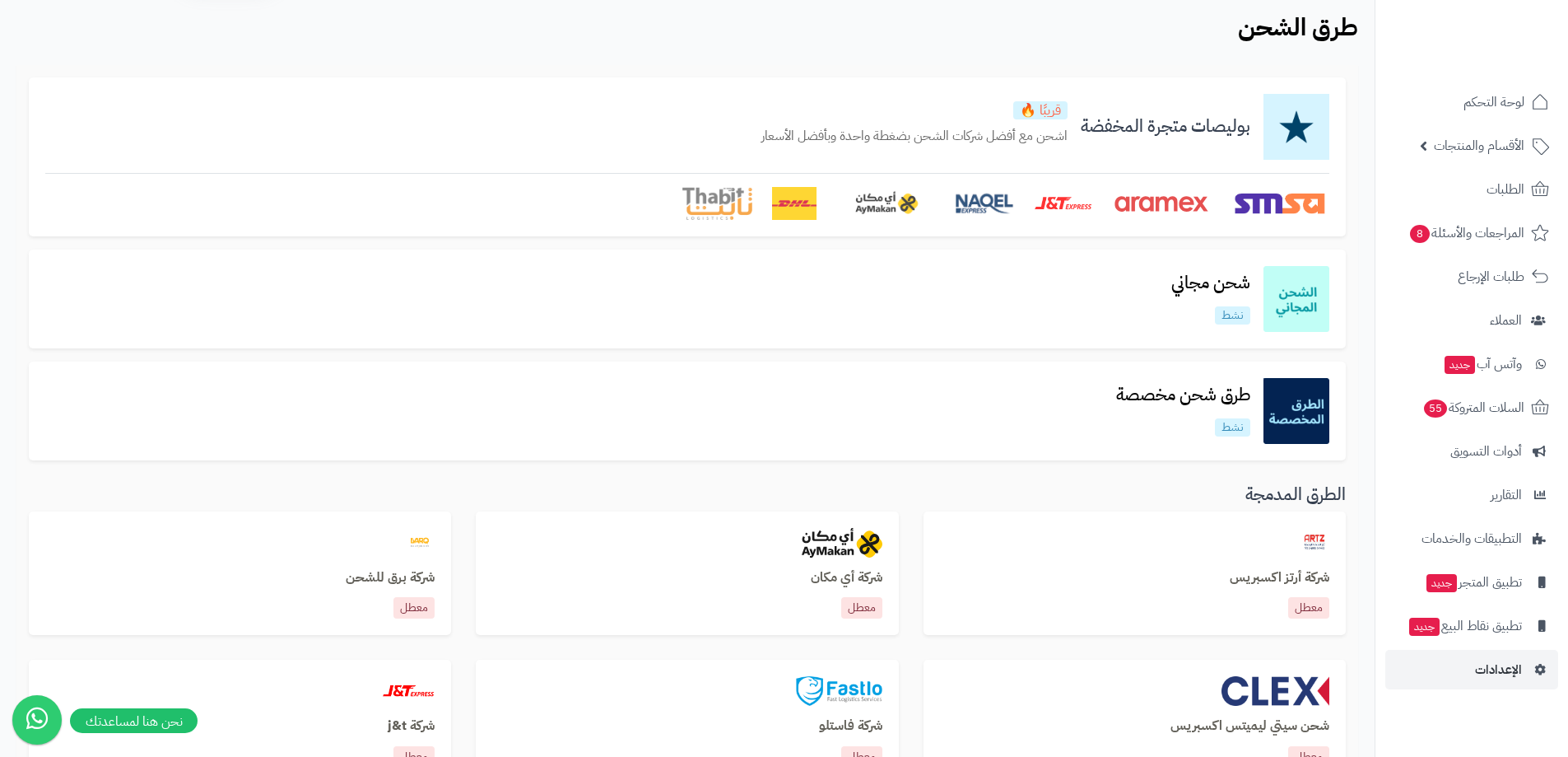
scroll to position [329, 0]
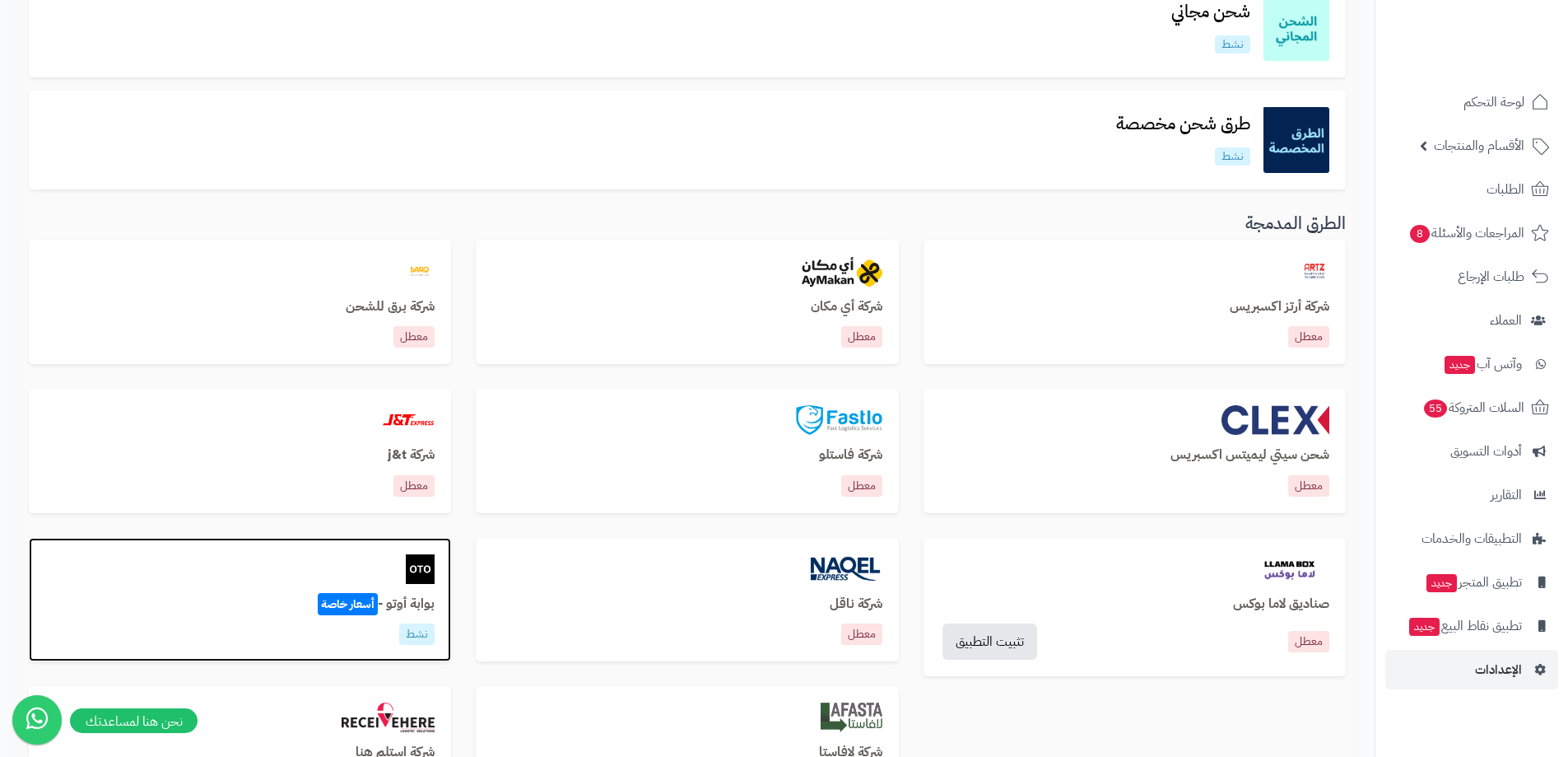
click at [410, 597] on h3 "بوابة أوتو - أسعار خاصة" at bounding box center [240, 603] width 389 height 15
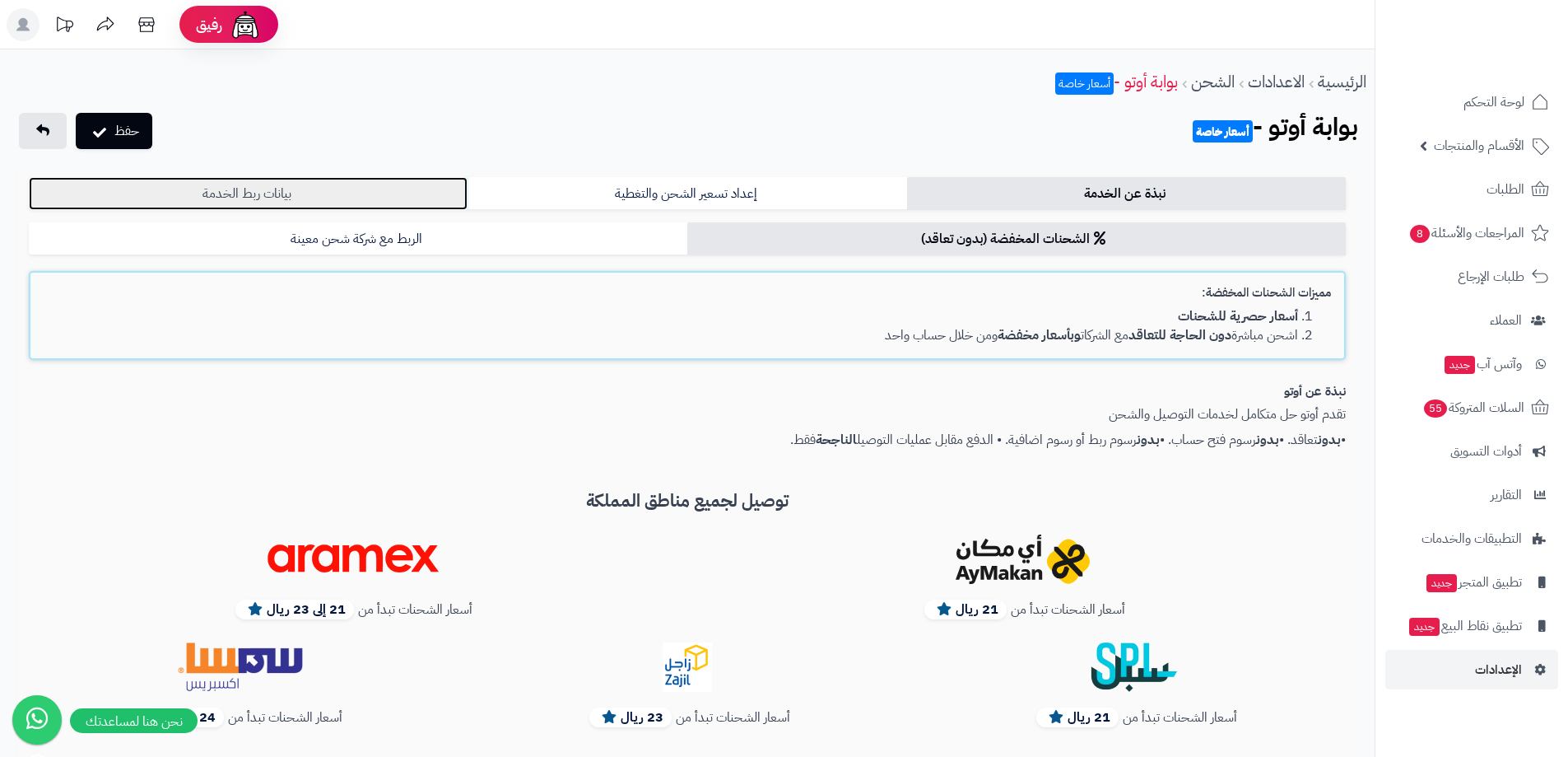
click at [309, 207] on link "بيانات ربط الخدمة" at bounding box center [248, 193] width 438 height 33
